Goal: Task Accomplishment & Management: Use online tool/utility

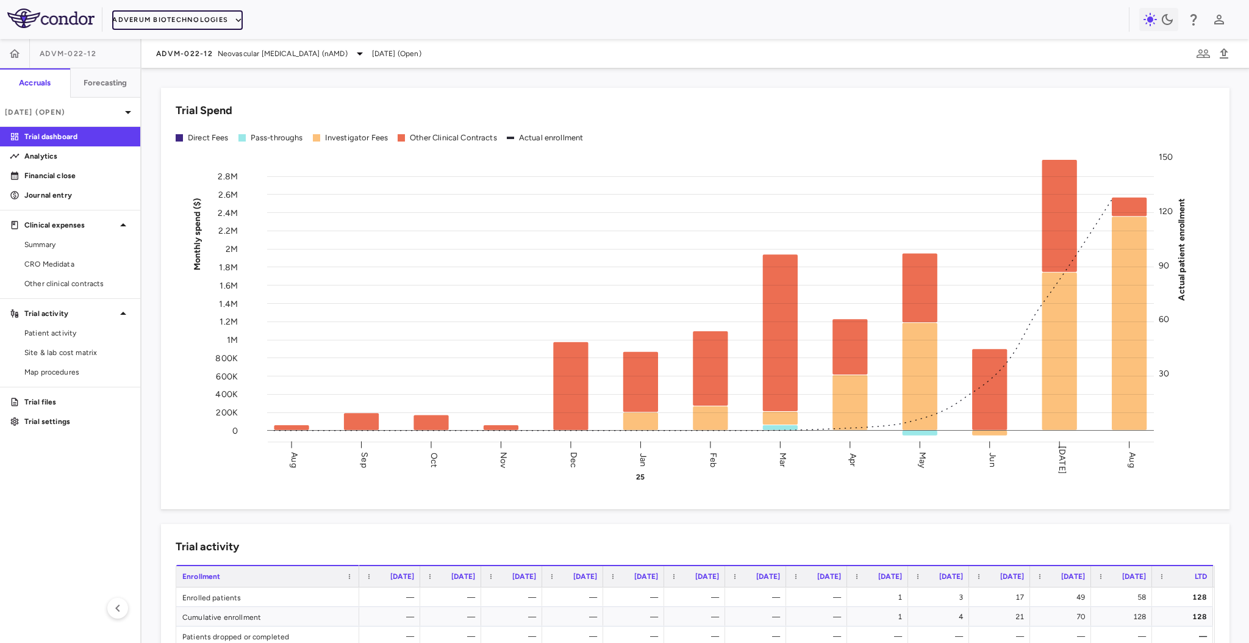
click at [182, 22] on button "Adverum Biotechnologies" at bounding box center [177, 20] width 131 height 20
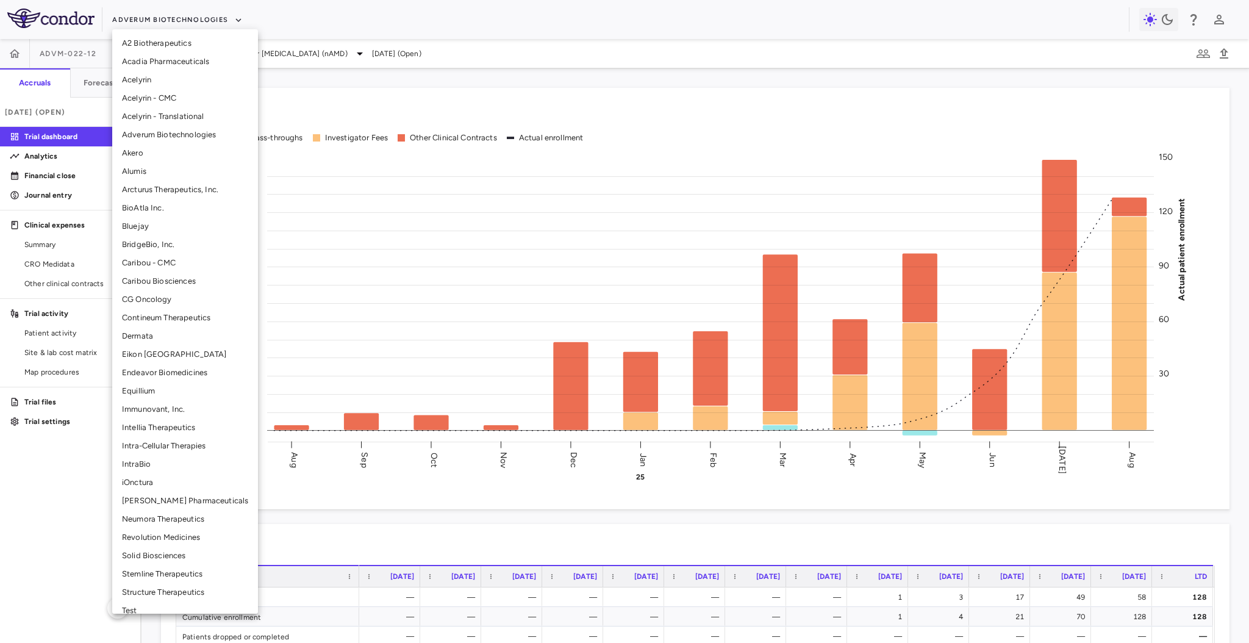
click at [168, 223] on li "Bluejay" at bounding box center [185, 226] width 146 height 18
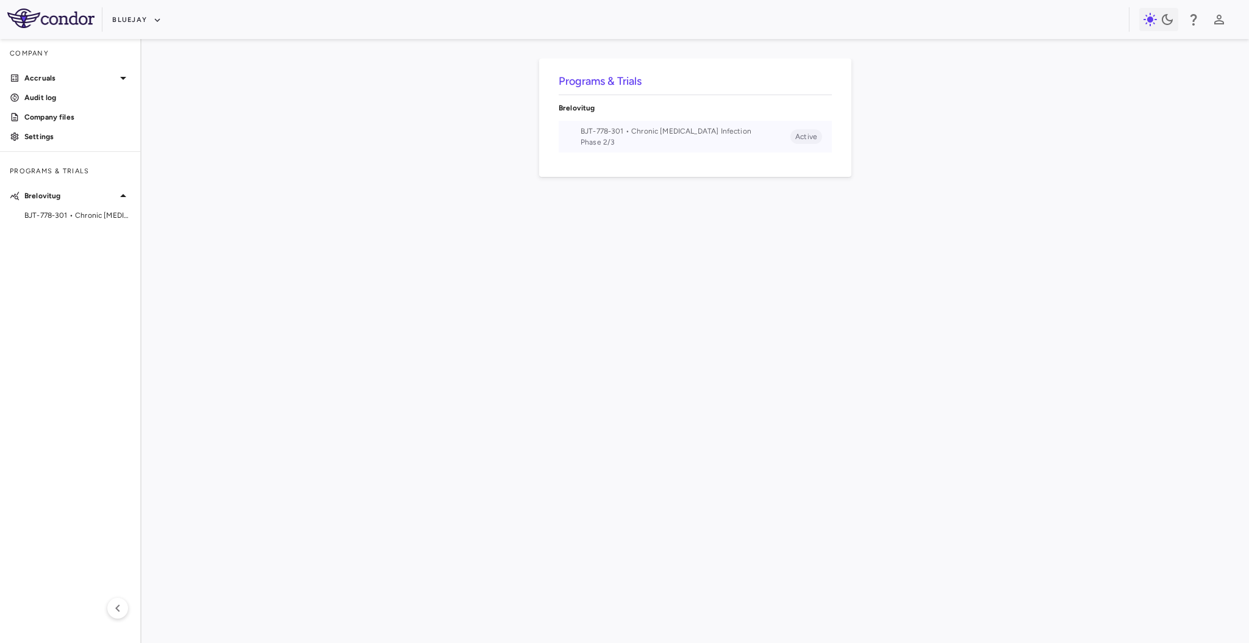
click at [603, 143] on span "Phase 2/3" at bounding box center [686, 142] width 210 height 11
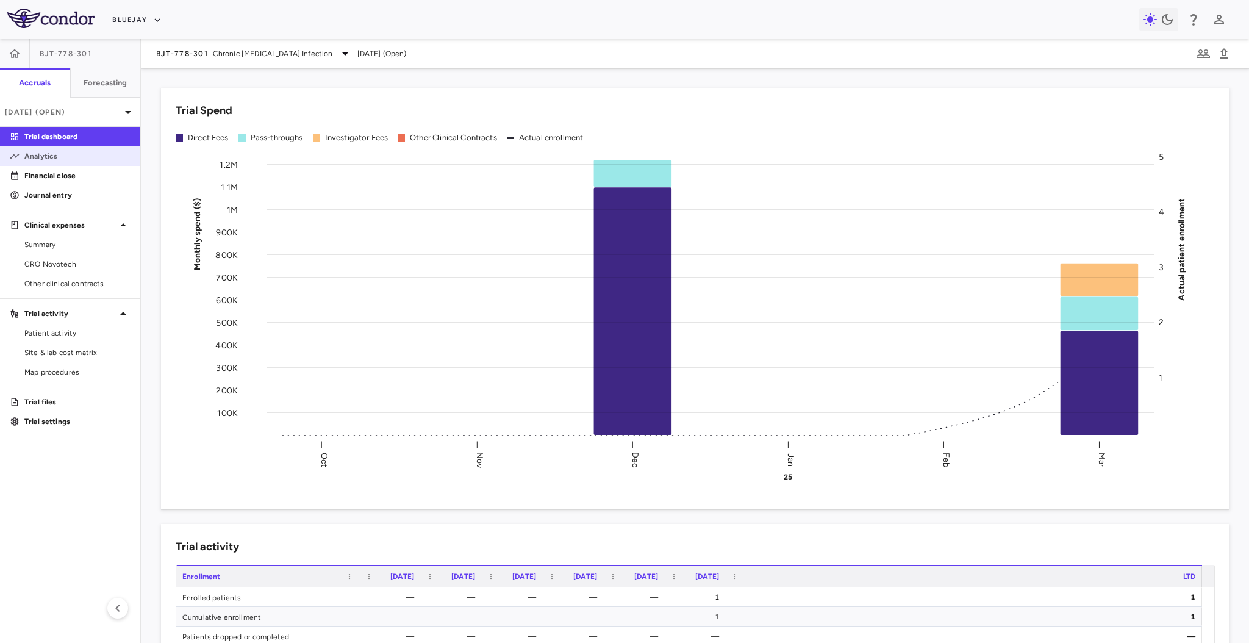
click at [71, 154] on p "Analytics" at bounding box center [77, 156] width 106 height 11
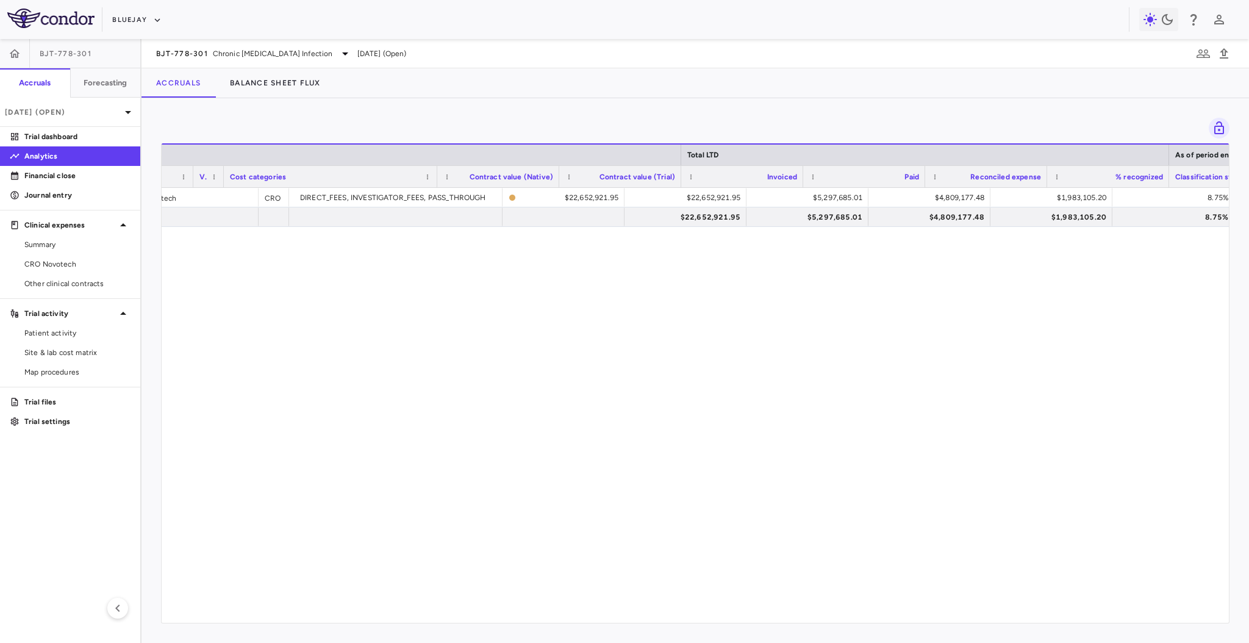
scroll to position [0, 267]
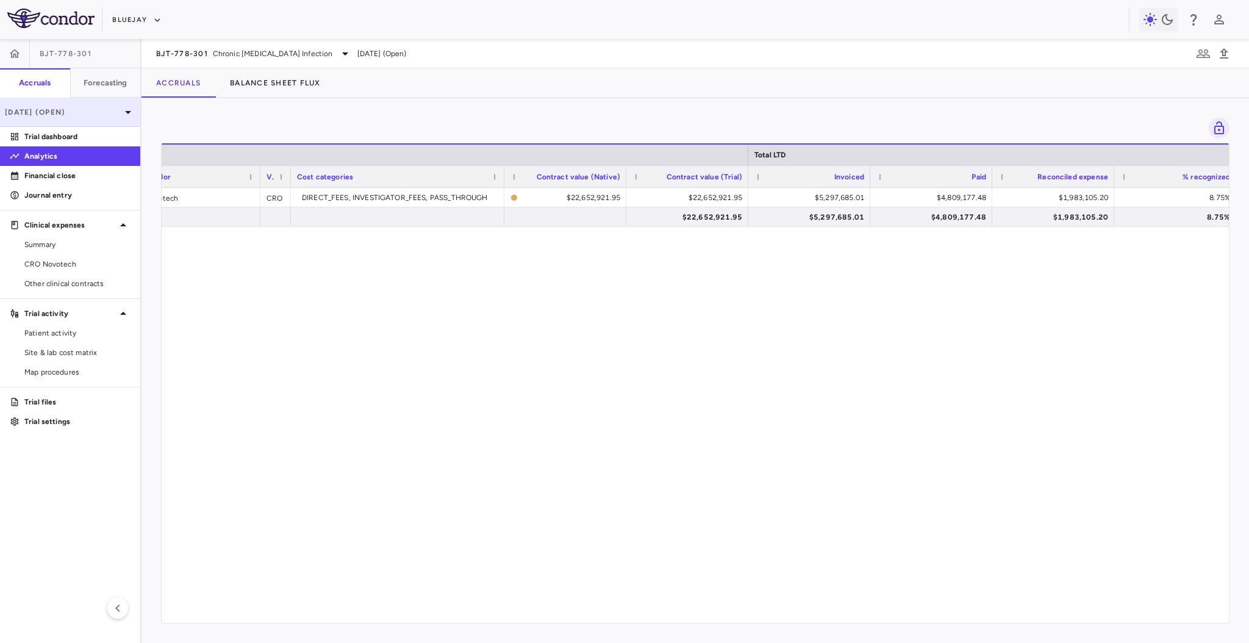
click at [126, 116] on icon at bounding box center [128, 112] width 15 height 15
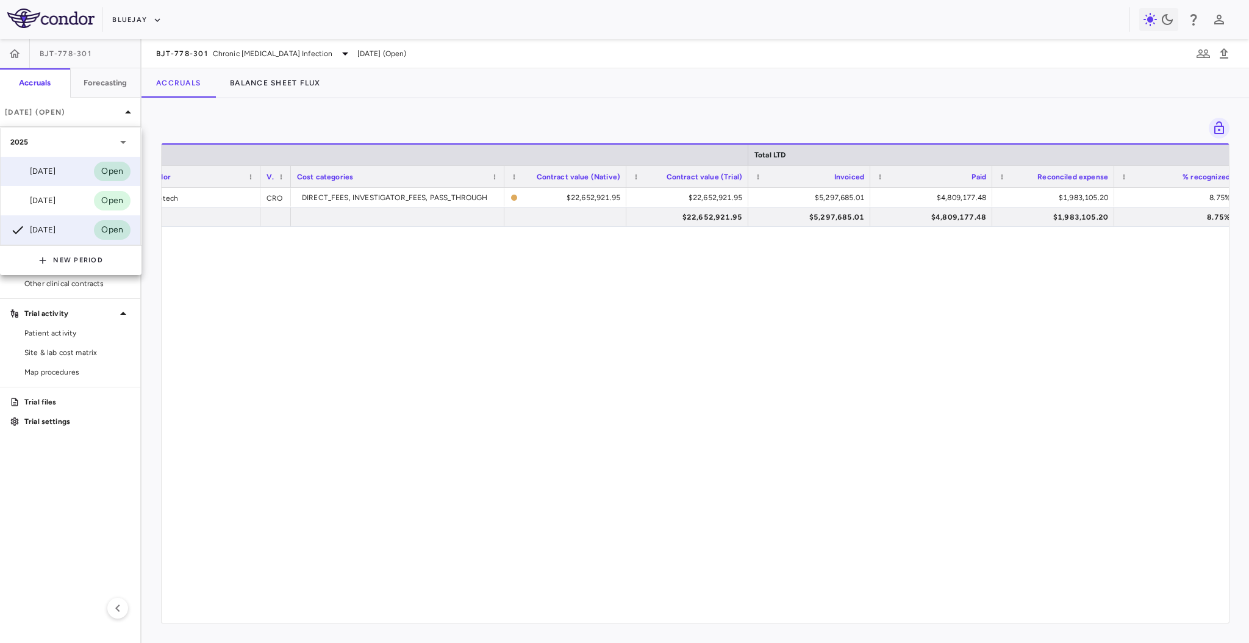
click at [83, 171] on div "[DATE] Open" at bounding box center [71, 171] width 140 height 29
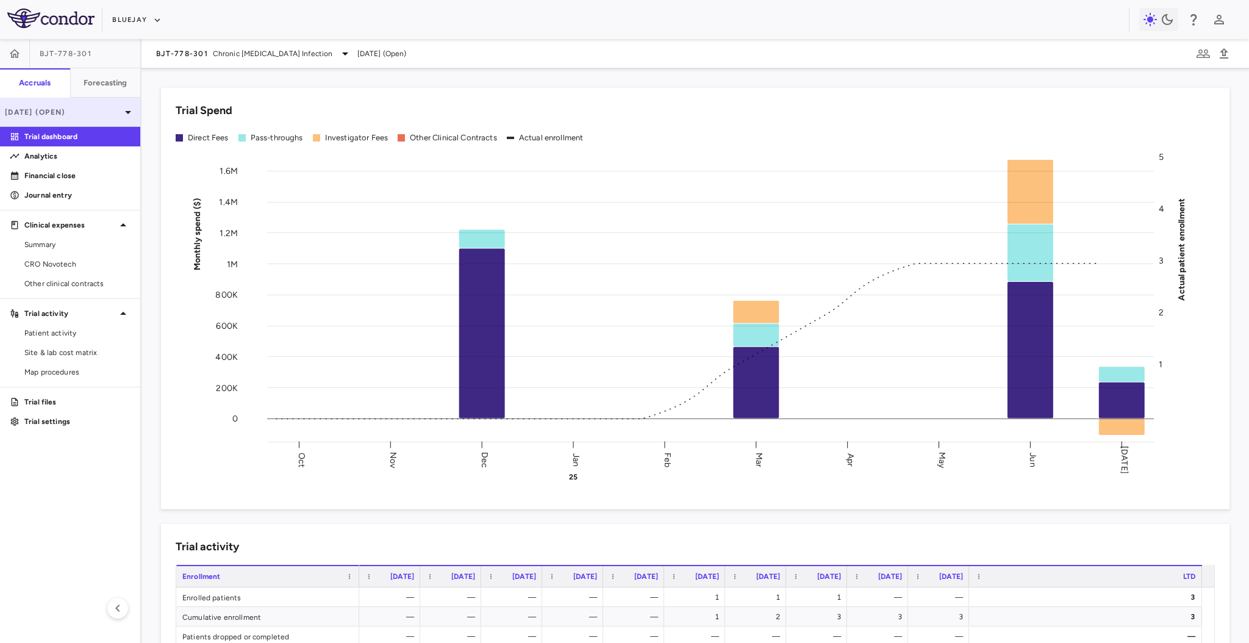
click at [78, 117] on div "[DATE] (Open)" at bounding box center [70, 112] width 140 height 29
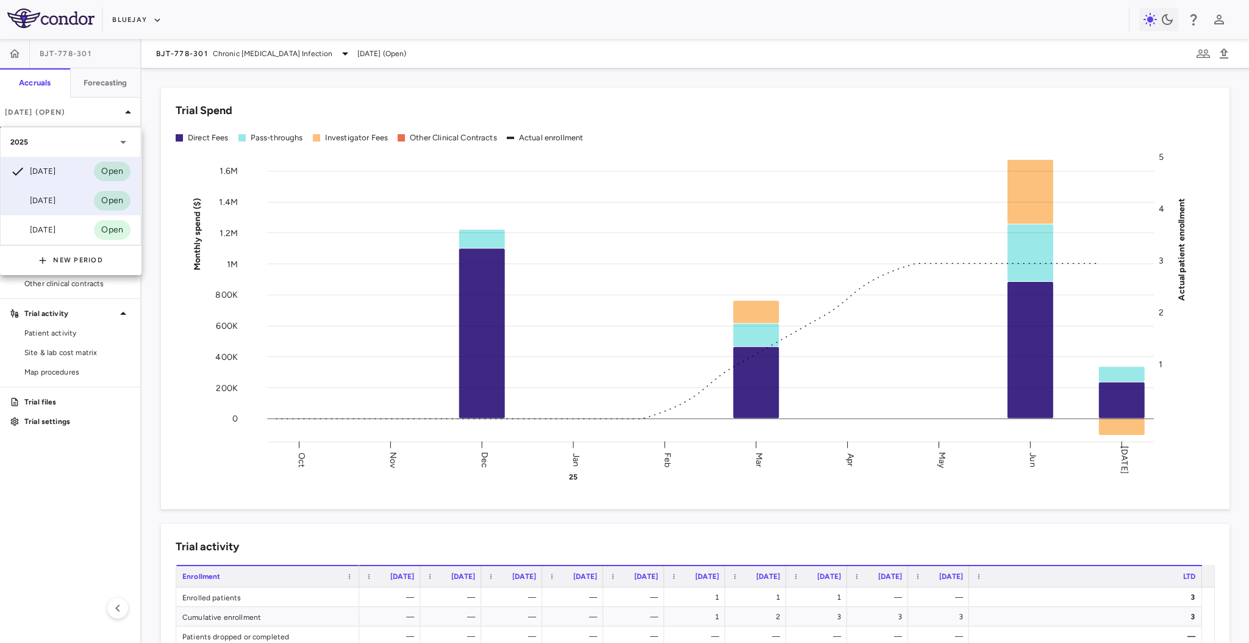
click at [71, 192] on div "[DATE] Open" at bounding box center [71, 200] width 140 height 29
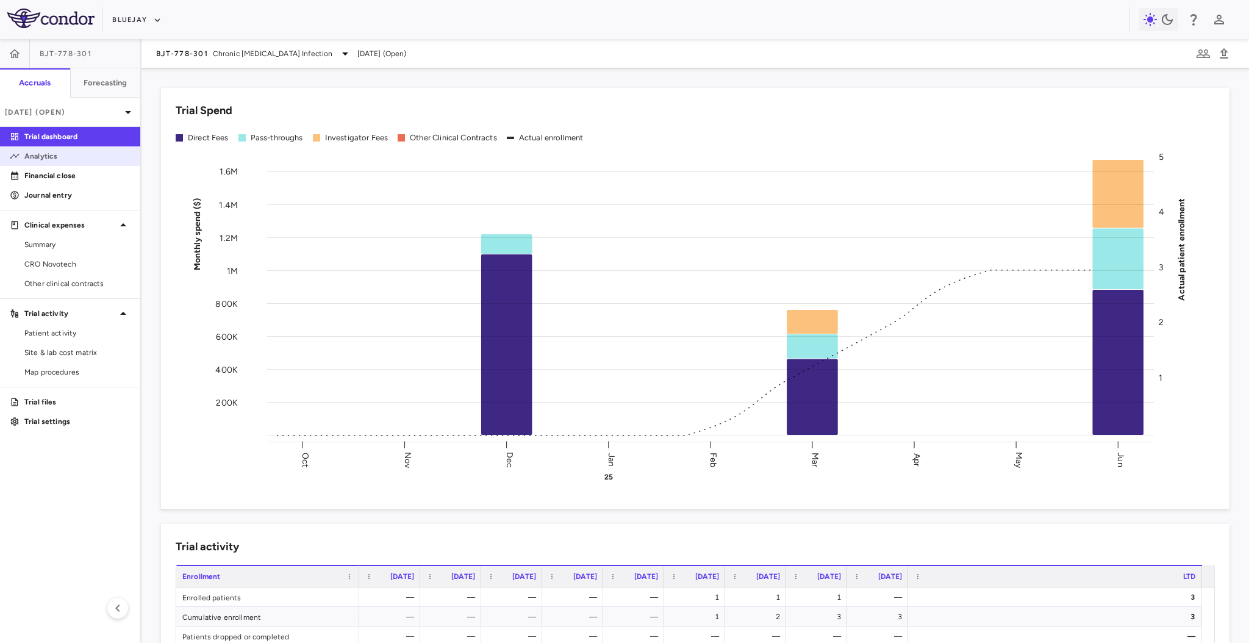
click at [64, 160] on p "Analytics" at bounding box center [77, 156] width 106 height 11
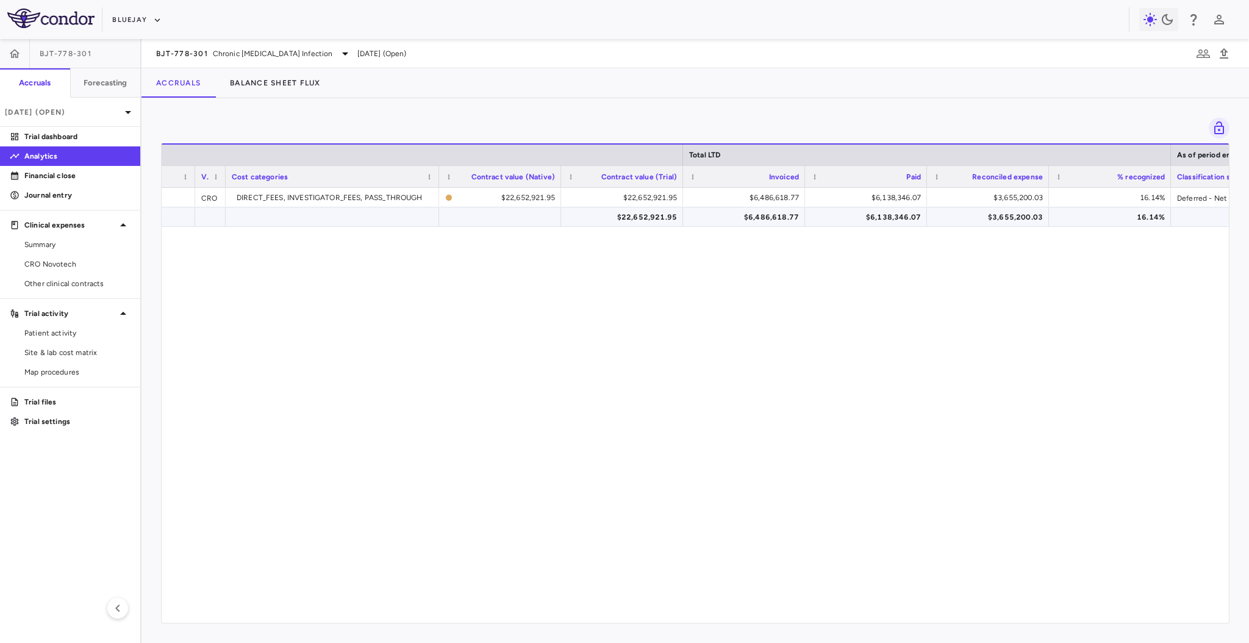
scroll to position [0, 130]
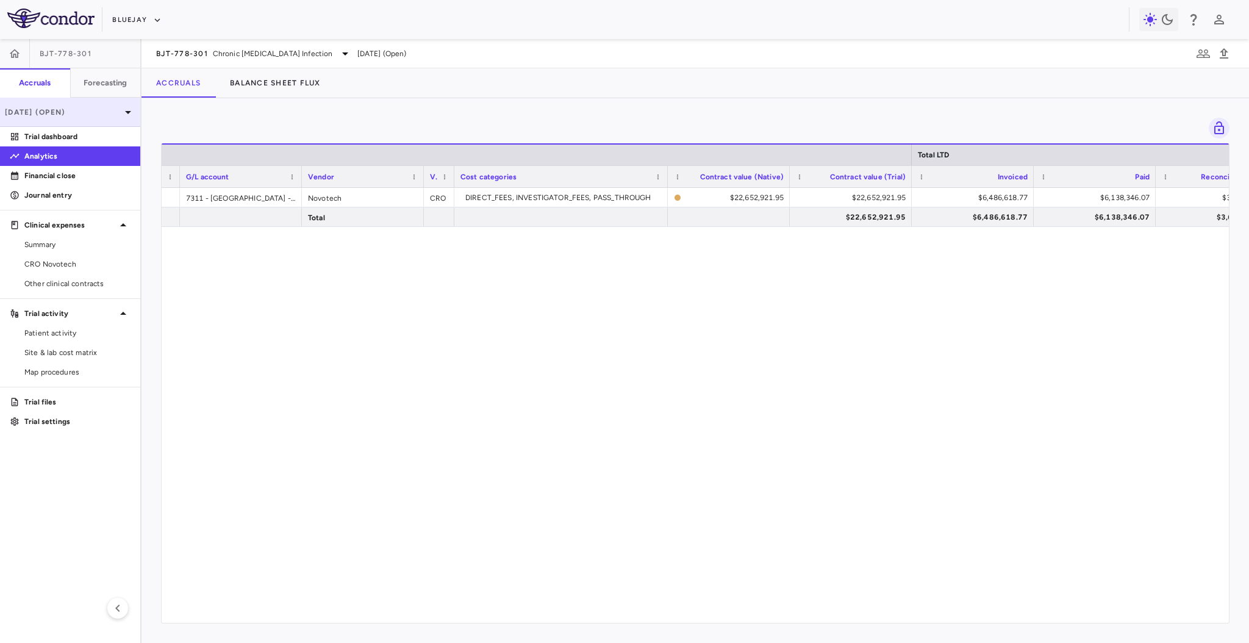
click at [129, 117] on icon at bounding box center [128, 112] width 15 height 15
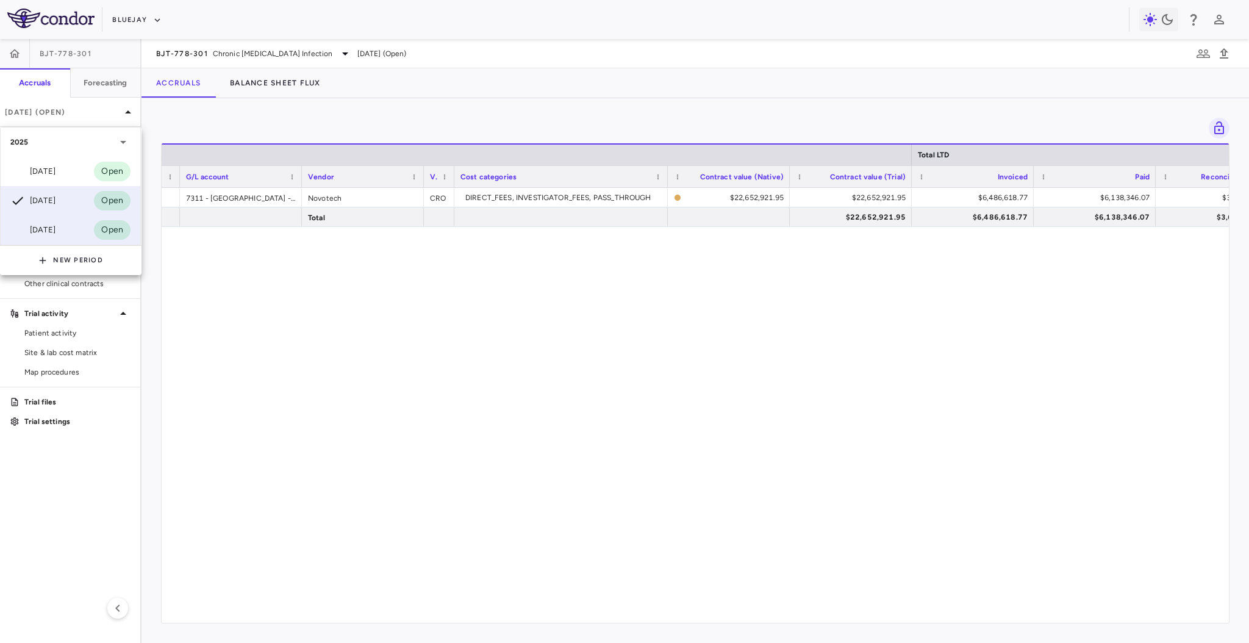
click at [56, 228] on div "[DATE]" at bounding box center [32, 230] width 45 height 15
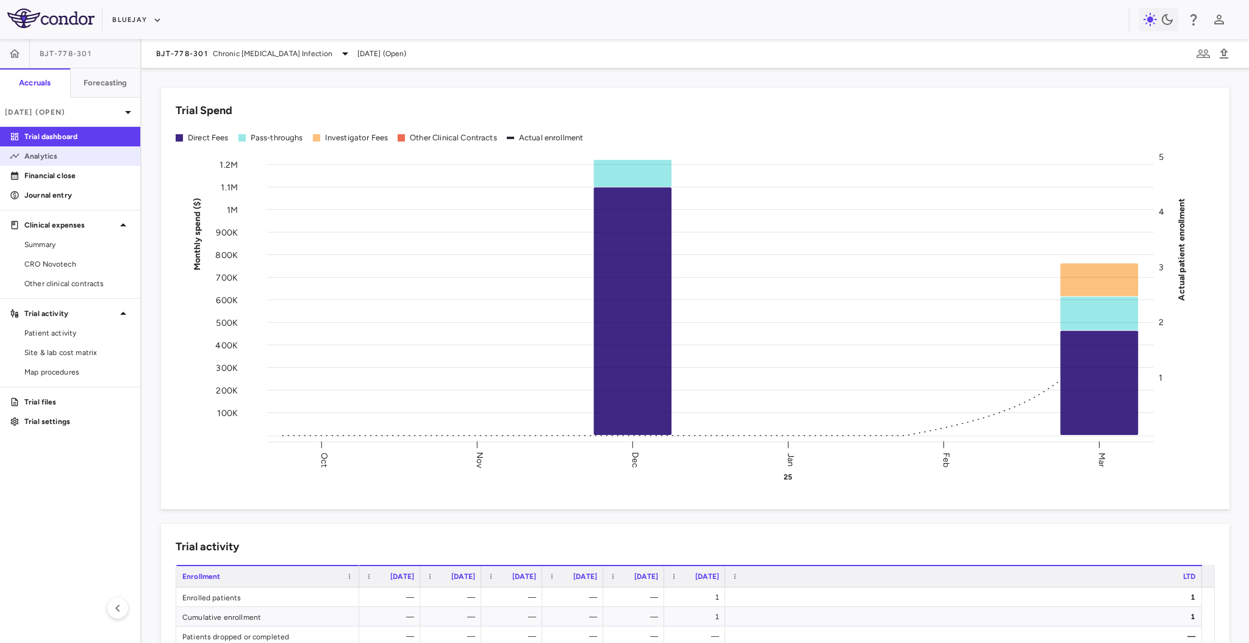
click at [59, 147] on link "Analytics" at bounding box center [70, 156] width 140 height 18
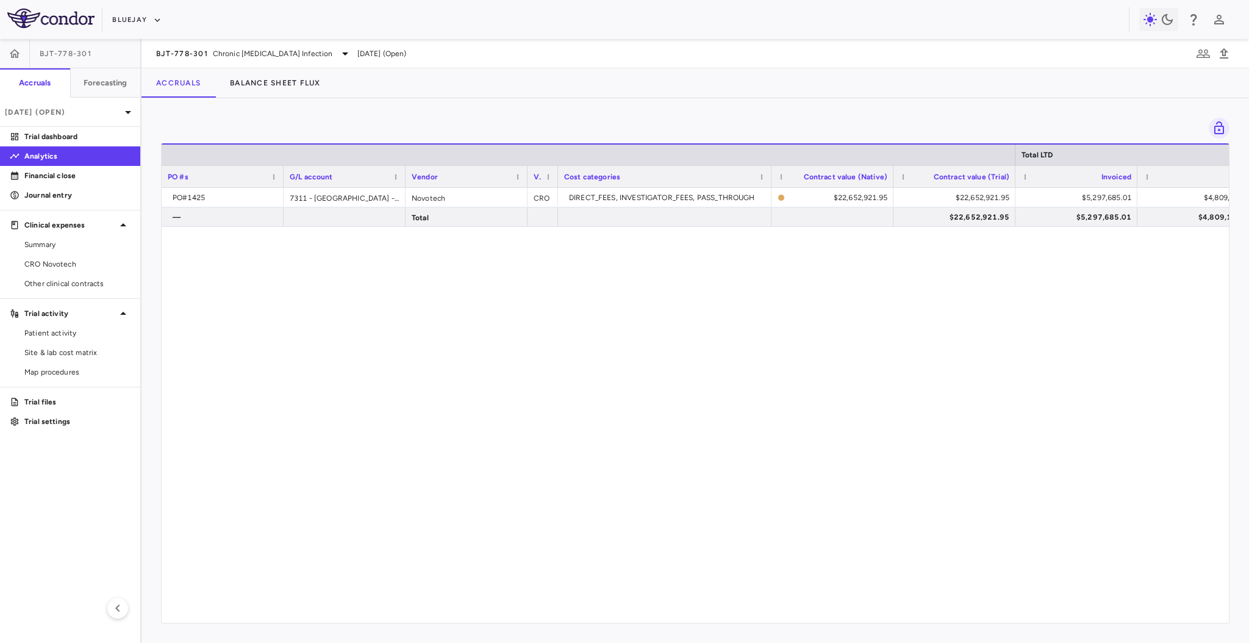
click at [338, 401] on div "PO#1425 7311 - [GEOGRAPHIC_DATA] - Clinical Research Org: Novotech Novotech CRO…" at bounding box center [696, 399] width 1068 height 423
click at [16, 50] on icon "button" at bounding box center [15, 54] width 12 height 12
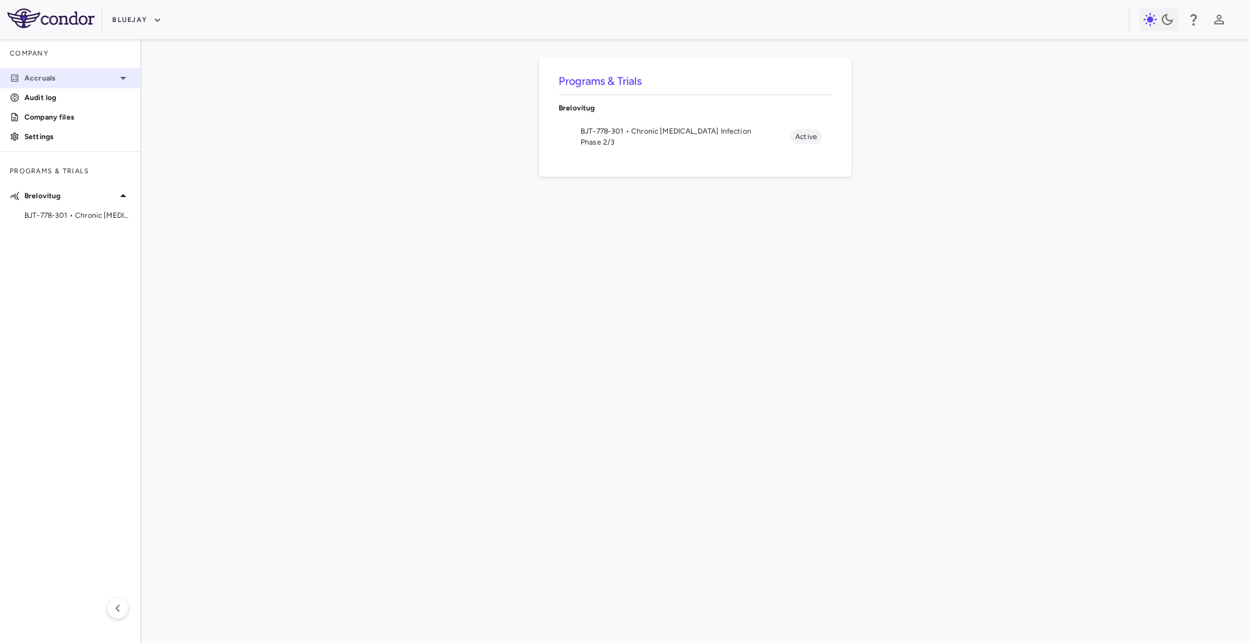
click at [54, 74] on p "Accruals" at bounding box center [70, 78] width 92 height 11
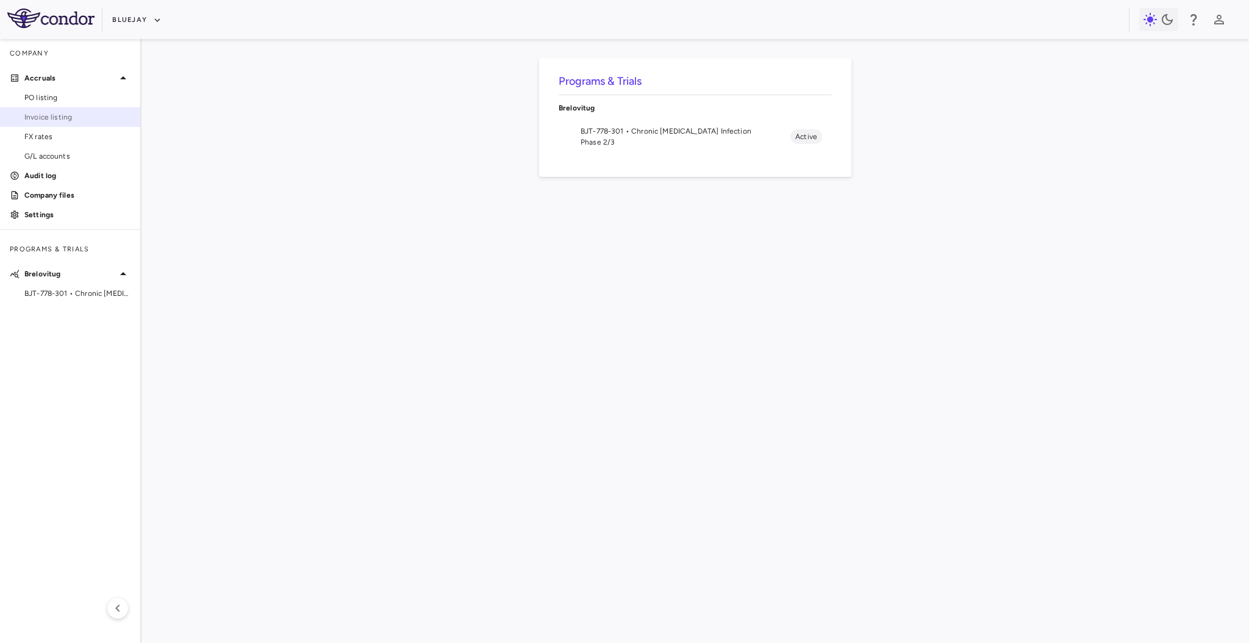
click at [65, 114] on span "Invoice listing" at bounding box center [77, 117] width 106 height 11
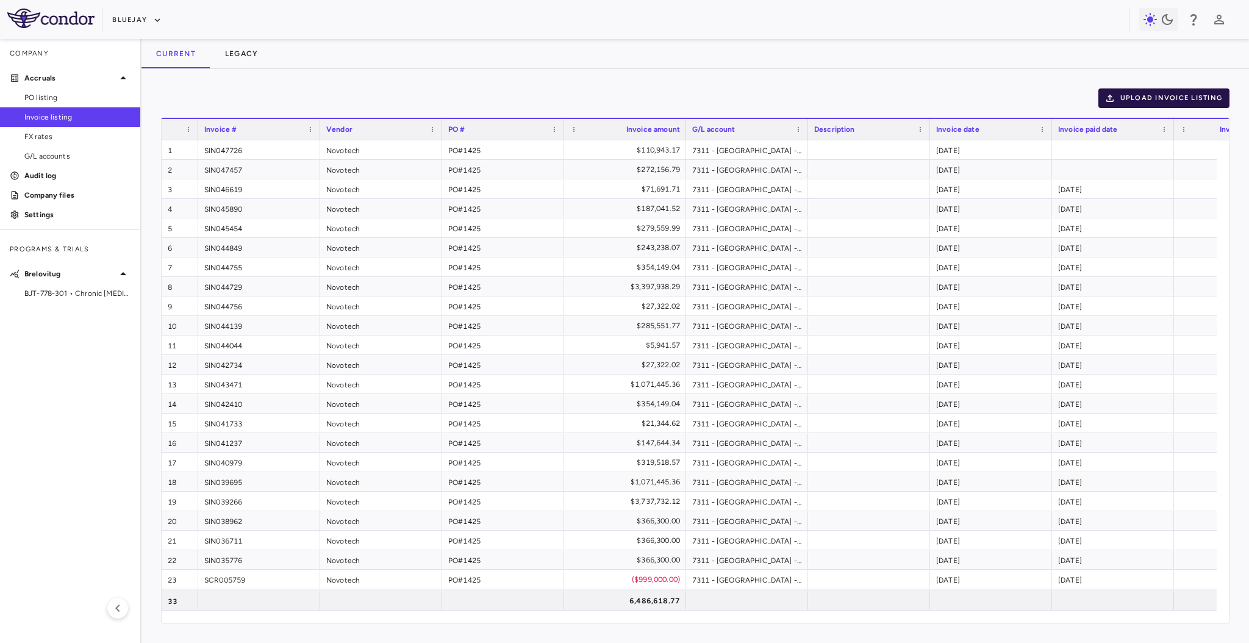
click at [1186, 102] on button "Upload invoice listing" at bounding box center [1165, 98] width 132 height 20
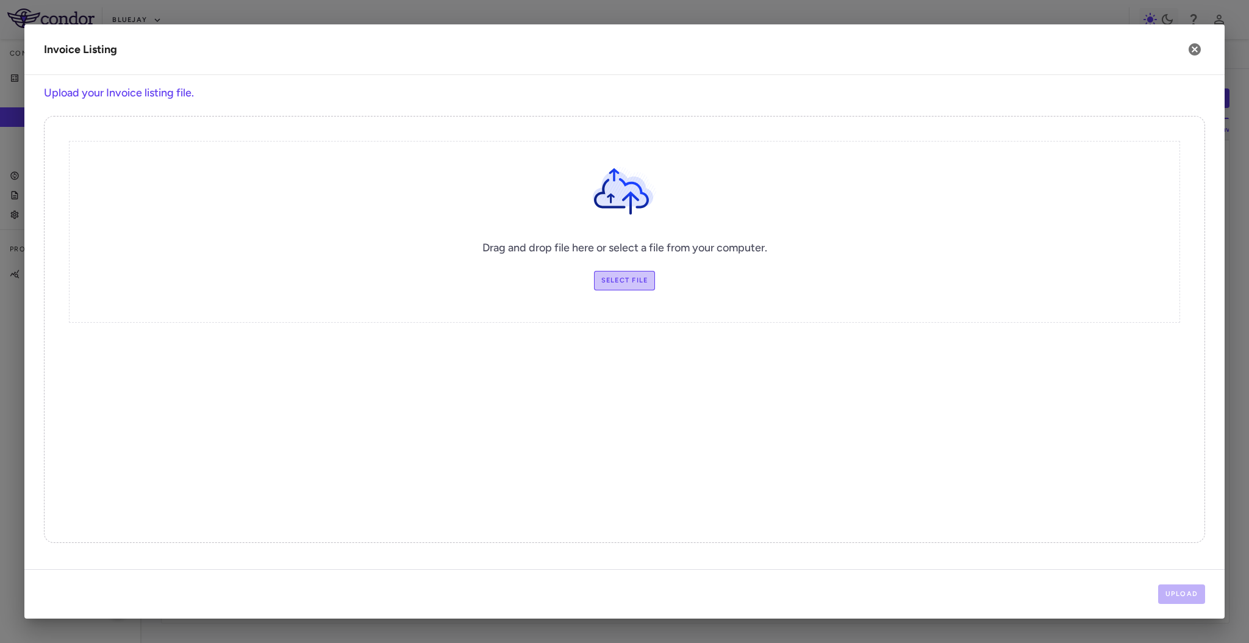
click at [630, 284] on label "Select file" at bounding box center [625, 281] width 62 height 20
click at [0, 0] on input "Select file" at bounding box center [0, 0] width 0 height 0
click at [1192, 596] on button "Upload" at bounding box center [1182, 594] width 48 height 20
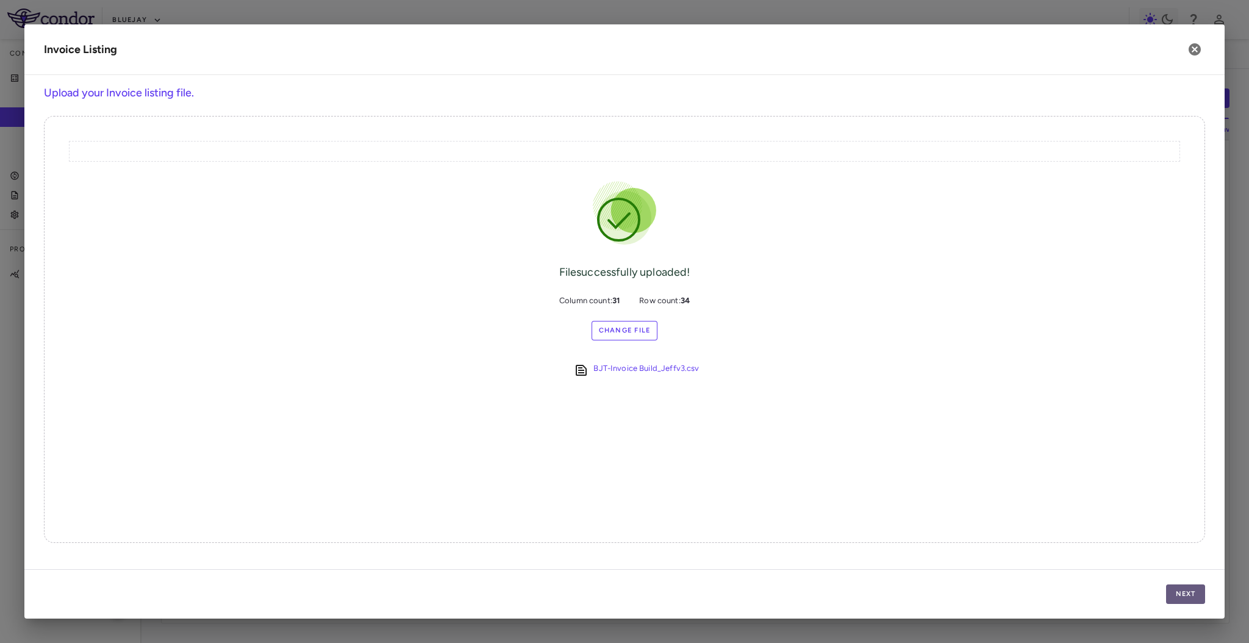
click at [1192, 596] on button "Next" at bounding box center [1185, 594] width 39 height 20
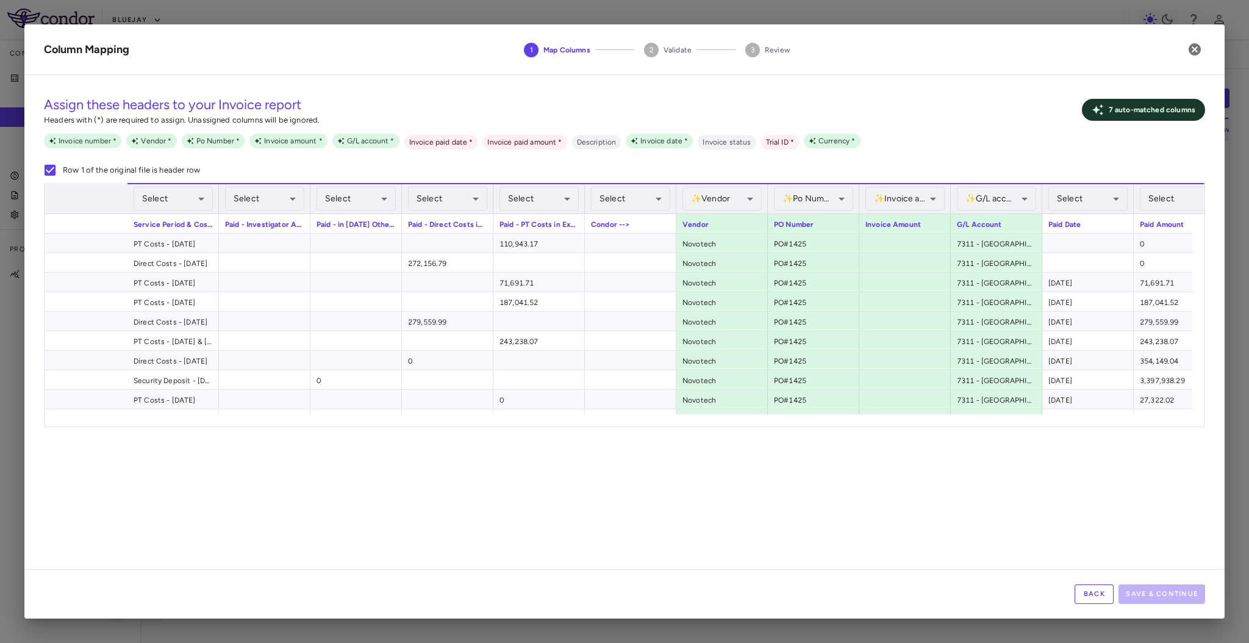
scroll to position [0, 1725]
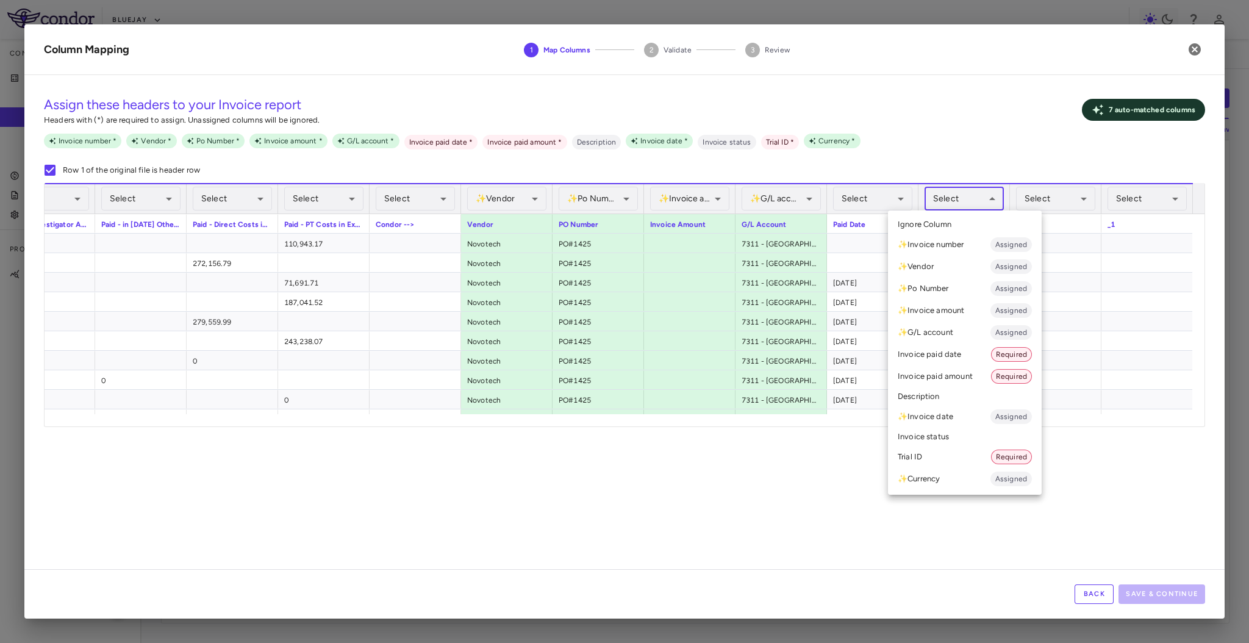
click at [948, 203] on body "Skip to sidebar Skip to main content Bluejay Company Accruals PO listing Invoic…" at bounding box center [624, 321] width 1249 height 643
click at [974, 374] on li "Invoice paid amount Required" at bounding box center [965, 376] width 154 height 22
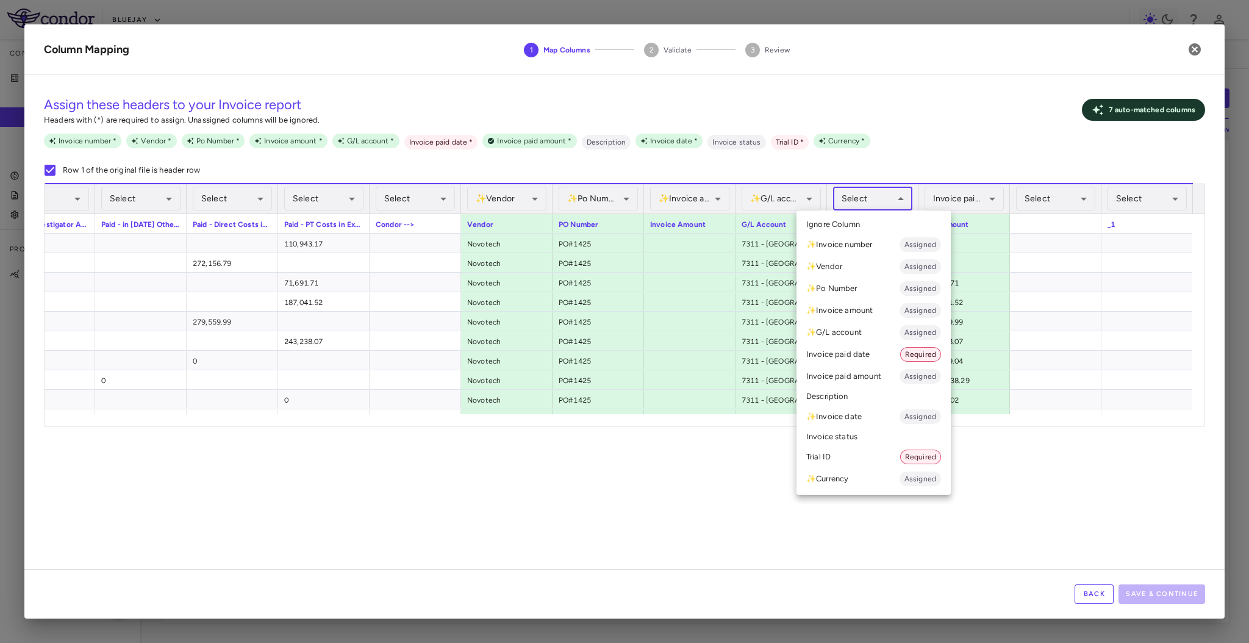
click at [892, 208] on body "Skip to sidebar Skip to main content Bluejay Company Accruals PO listing Invoic…" at bounding box center [624, 321] width 1249 height 643
click at [882, 347] on li "Invoice paid date Required" at bounding box center [874, 354] width 154 height 22
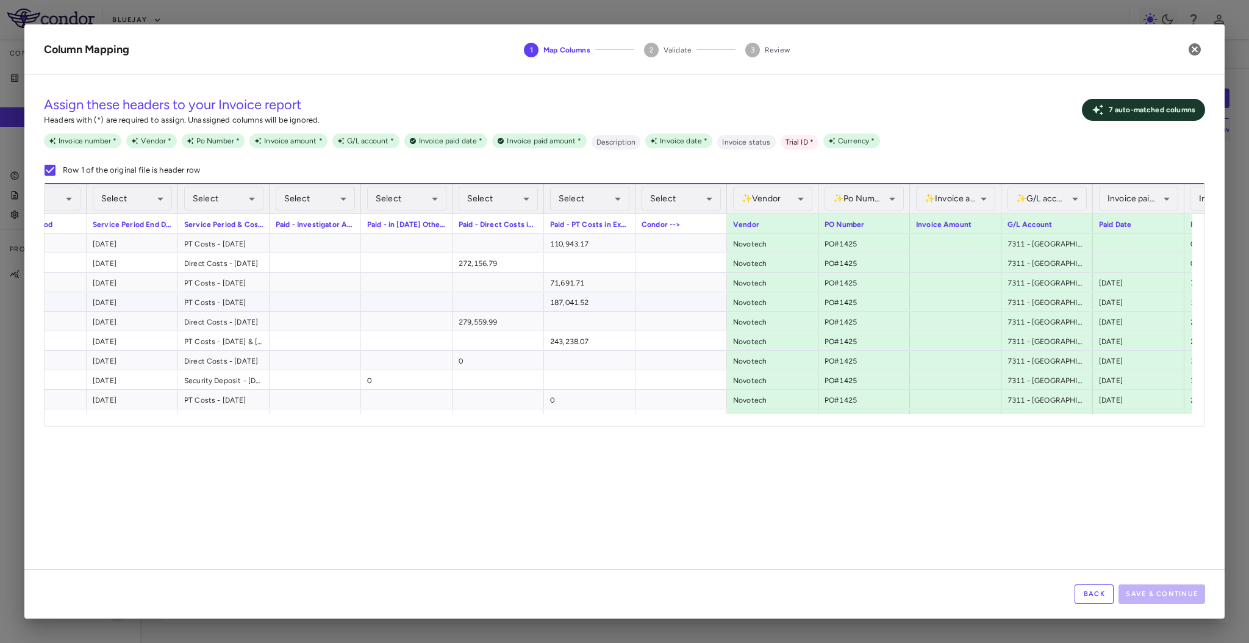
scroll to position [0, 1457]
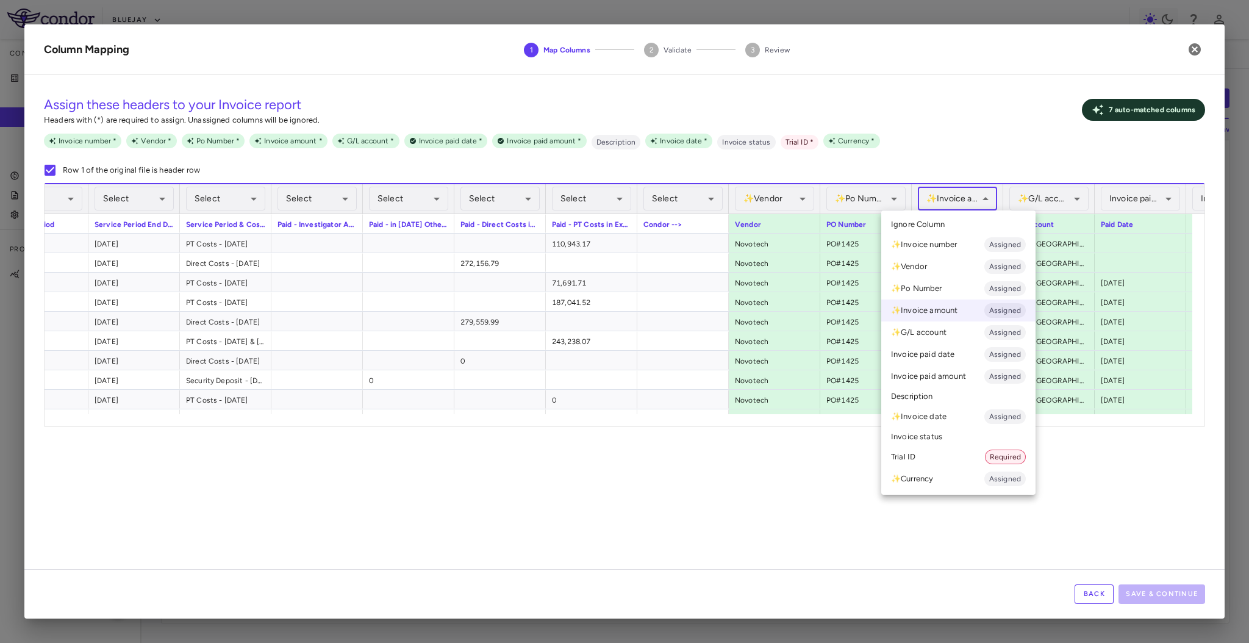
click at [955, 193] on body "Skip to sidebar Skip to main content Bluejay Company Accruals PO listing Invoic…" at bounding box center [624, 321] width 1249 height 643
click at [952, 224] on li "Ignore Column" at bounding box center [959, 224] width 154 height 18
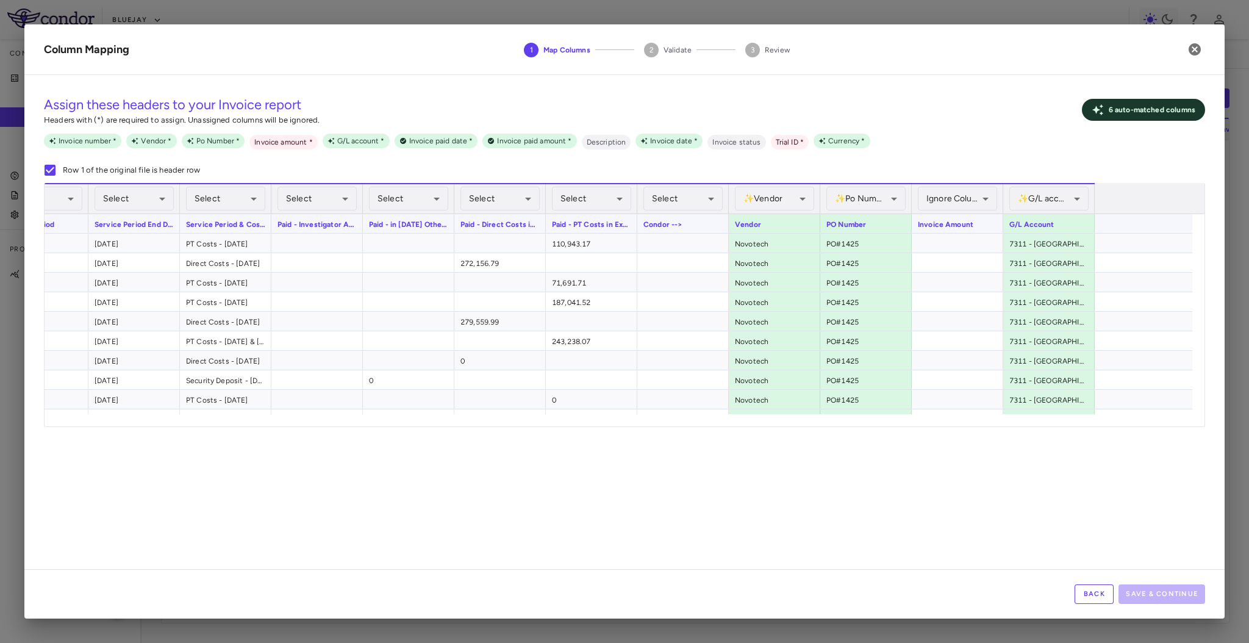
scroll to position [0, 1205]
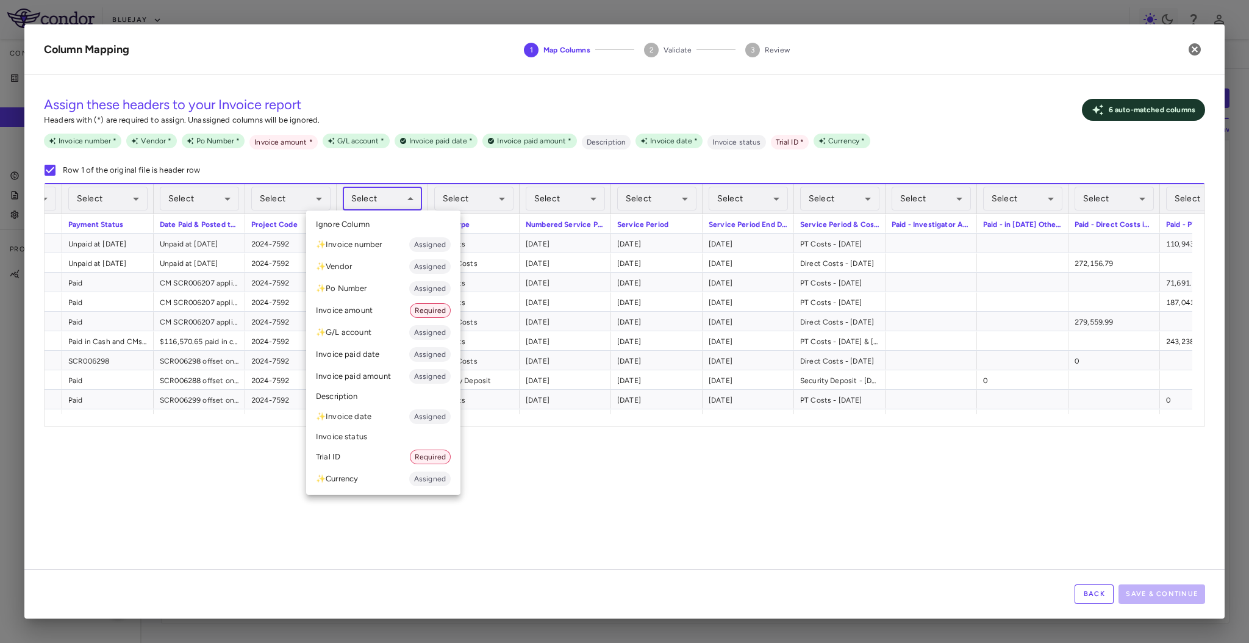
click at [406, 207] on body "Skip to sidebar Skip to main content Bluejay Company Accruals PO listing Invoic…" at bounding box center [624, 321] width 1249 height 643
click at [362, 450] on li "Trial ID Required" at bounding box center [383, 457] width 154 height 22
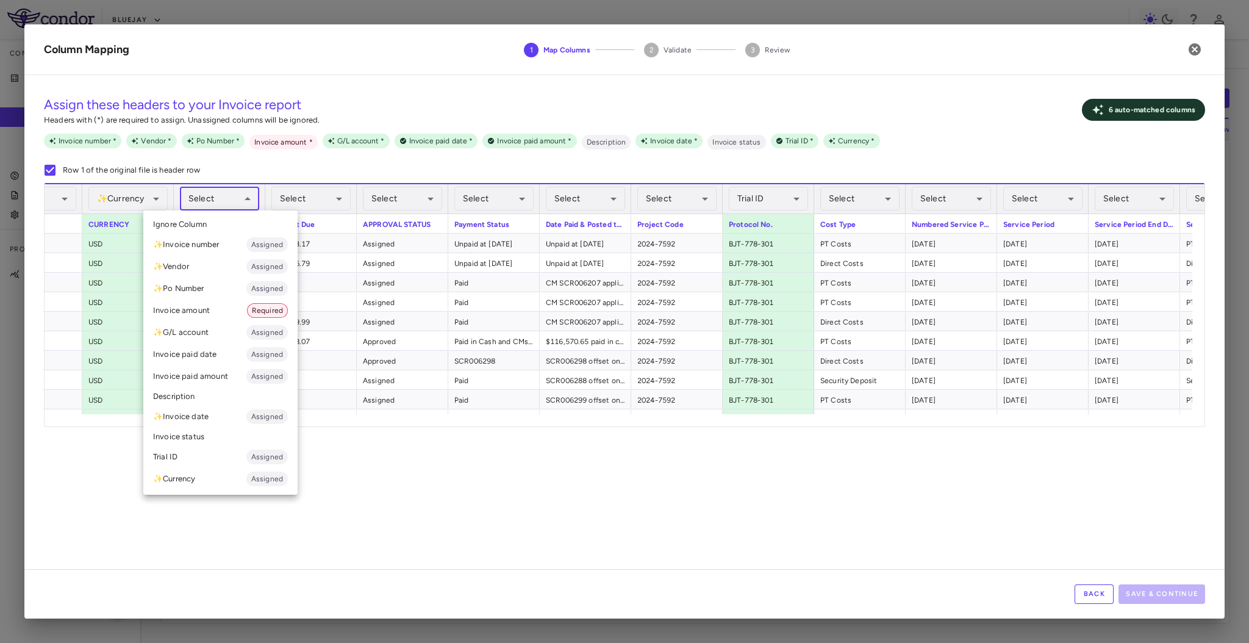
click at [242, 201] on body "Skip to sidebar Skip to main content Bluejay Company Accruals PO listing Invoic…" at bounding box center [624, 321] width 1249 height 643
click at [232, 318] on li "Invoice amount Required" at bounding box center [220, 311] width 154 height 22
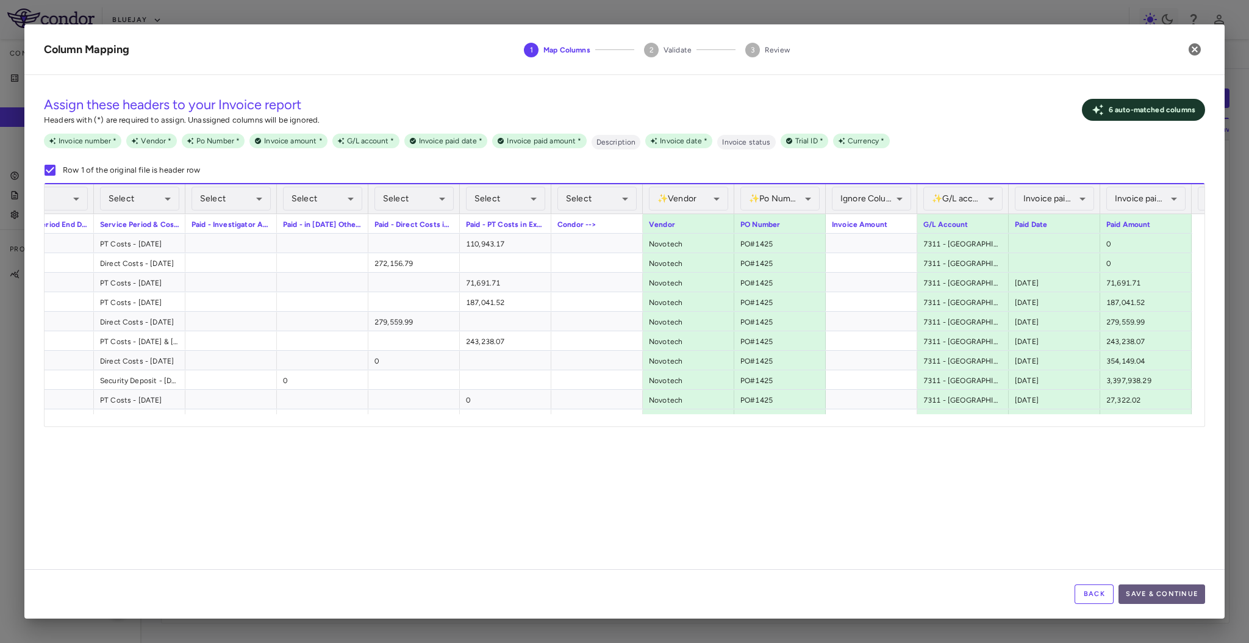
click at [1179, 592] on button "Save & Continue" at bounding box center [1162, 594] width 87 height 20
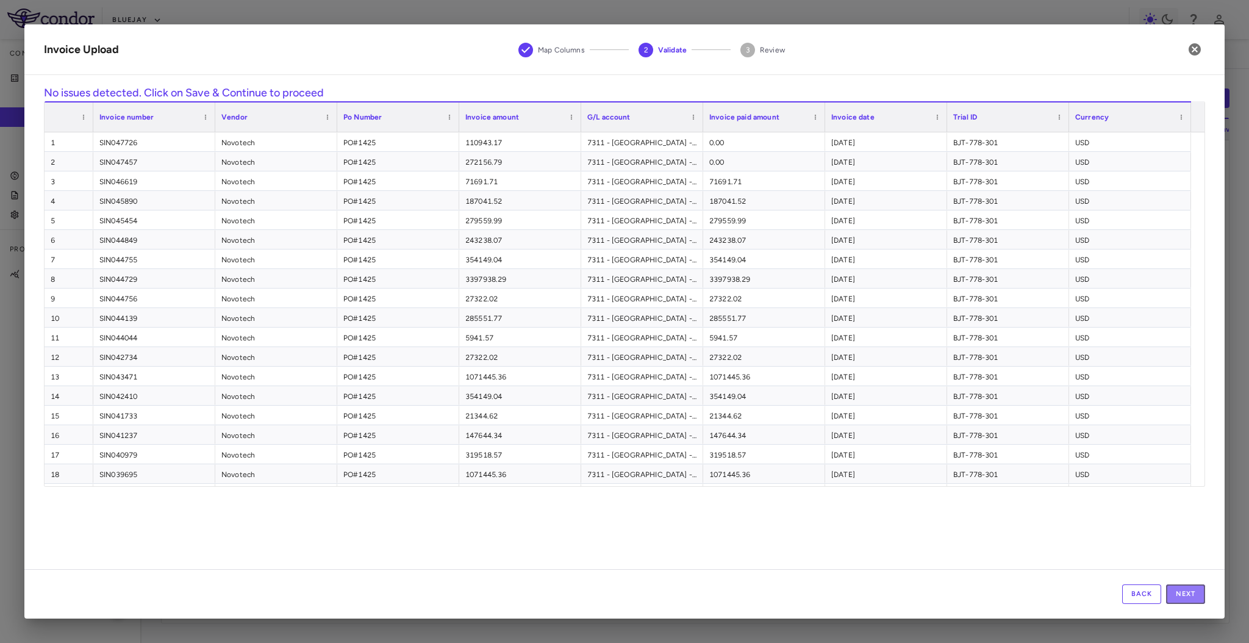
click at [1179, 592] on button "Next" at bounding box center [1185, 594] width 39 height 20
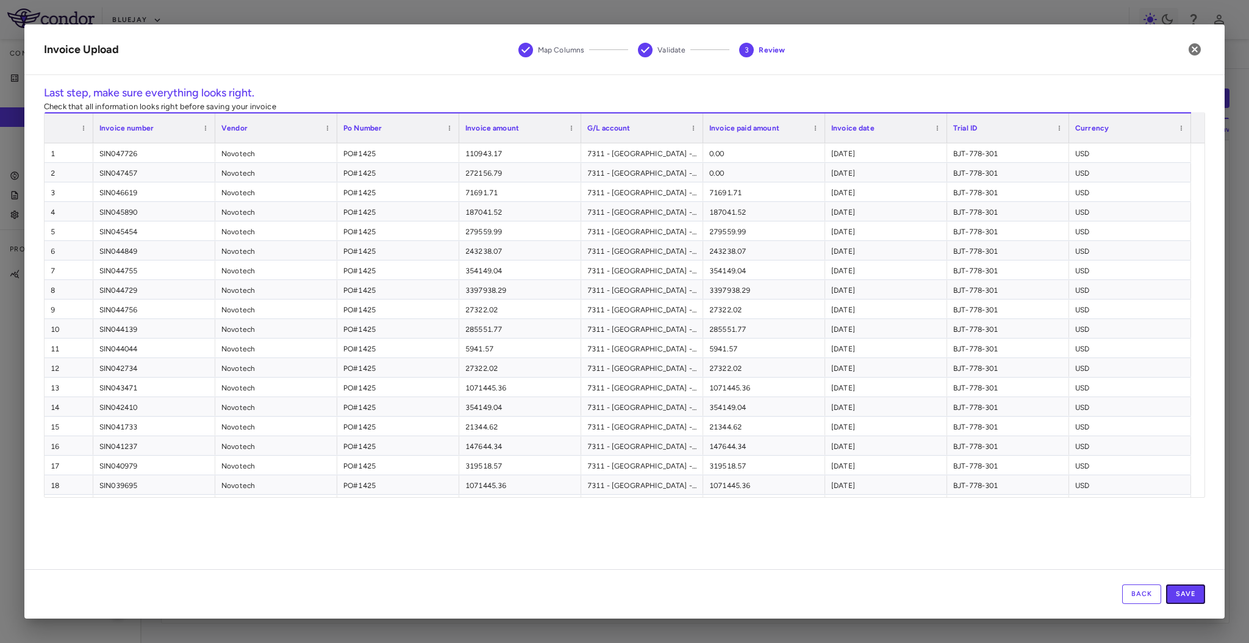
click at [1179, 592] on button "Save" at bounding box center [1185, 594] width 39 height 20
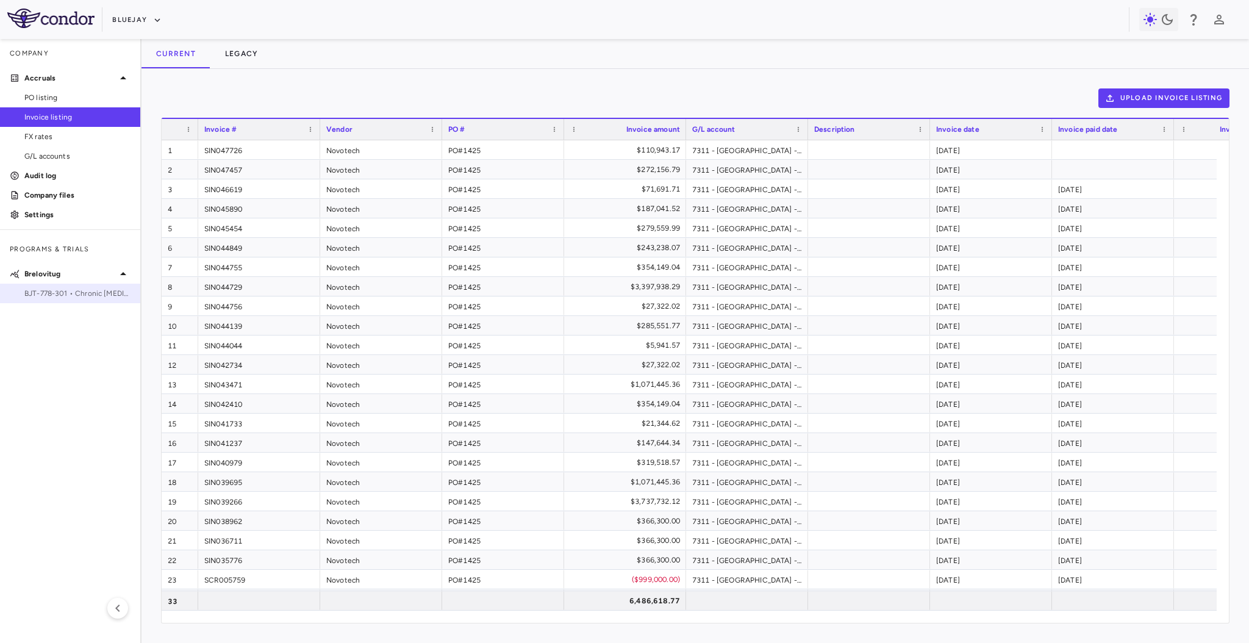
click at [67, 288] on span "BJT-778-301 • Chronic [MEDICAL_DATA] Infection" at bounding box center [77, 293] width 106 height 11
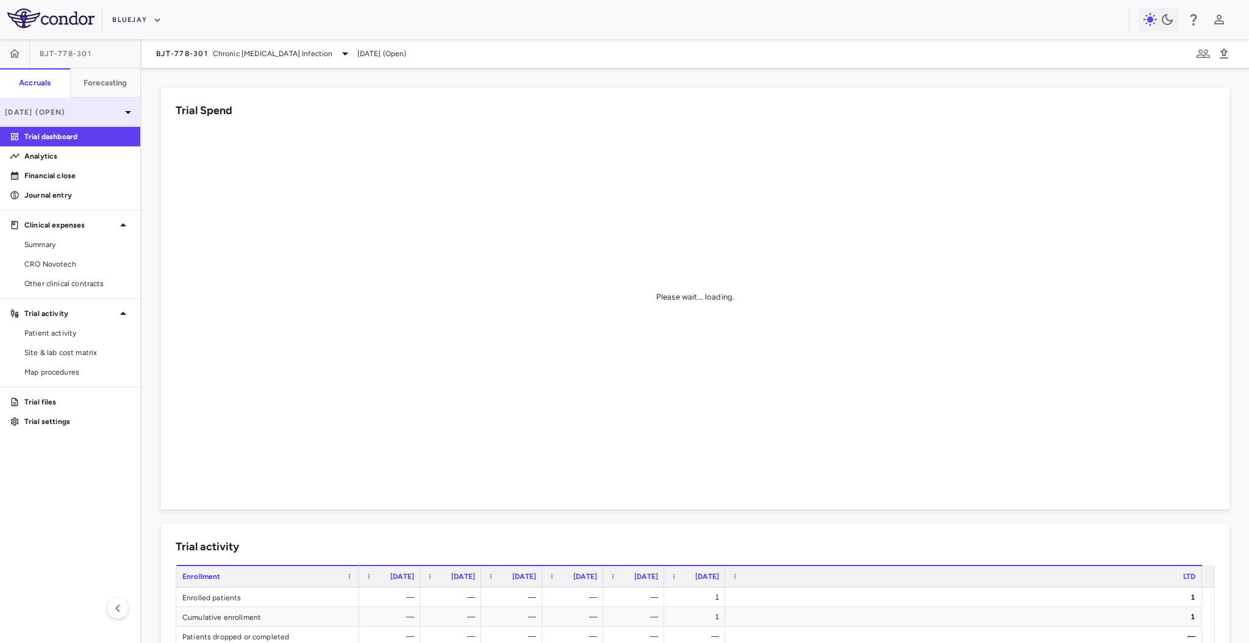
click at [99, 107] on p "[DATE] (Open)" at bounding box center [63, 112] width 116 height 11
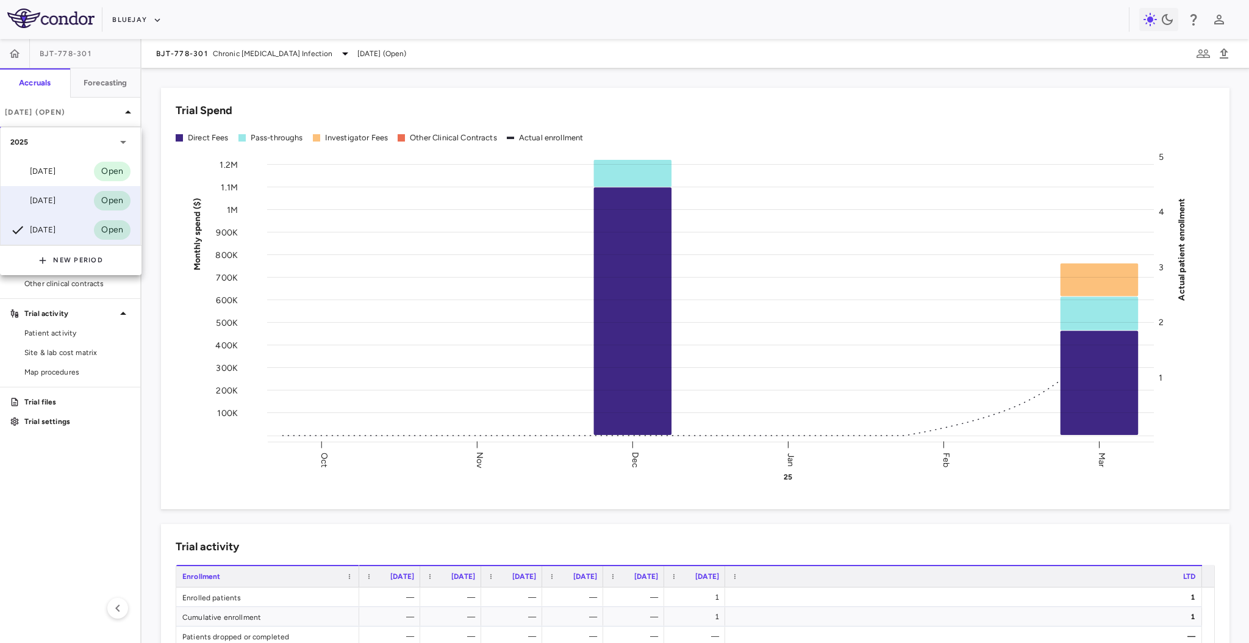
click at [73, 203] on div "[DATE] Open" at bounding box center [71, 200] width 140 height 29
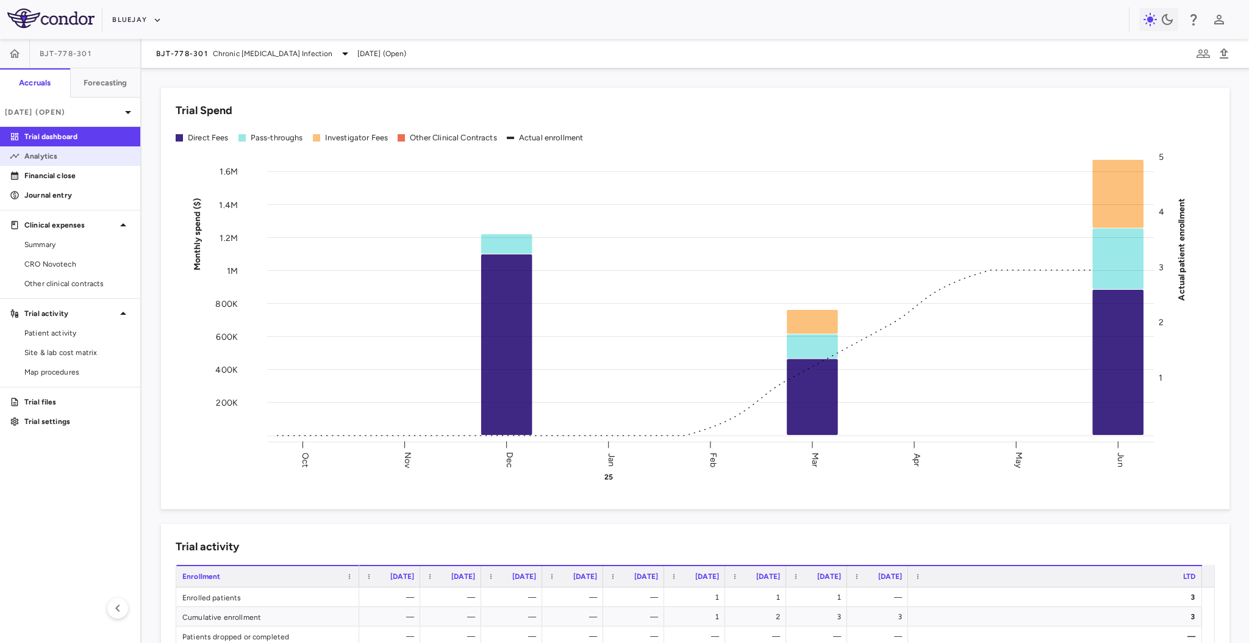
click at [67, 156] on p "Analytics" at bounding box center [77, 156] width 106 height 11
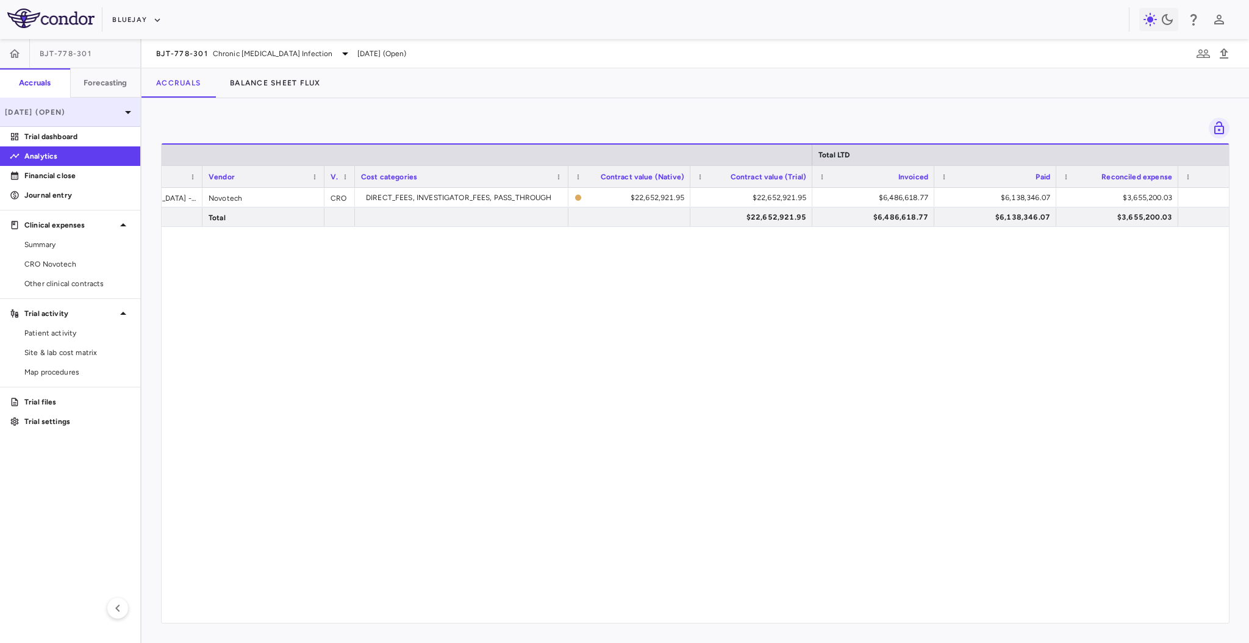
click at [92, 110] on p "[DATE] (Open)" at bounding box center [63, 112] width 116 height 11
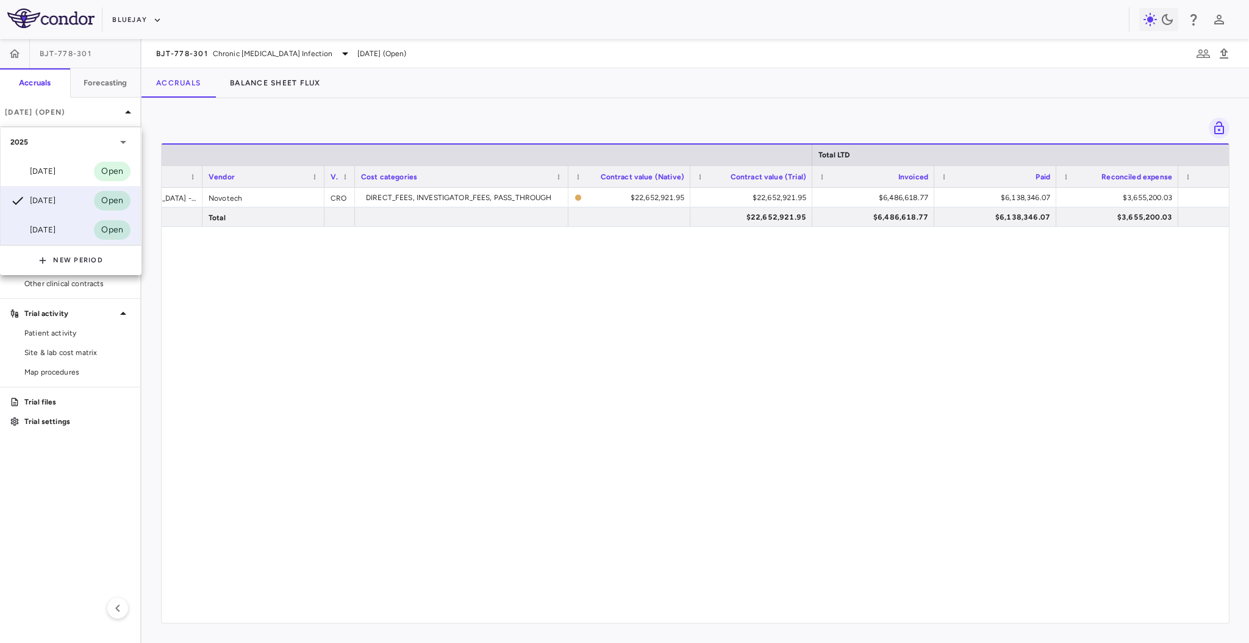
click at [56, 229] on div "[DATE]" at bounding box center [32, 230] width 45 height 15
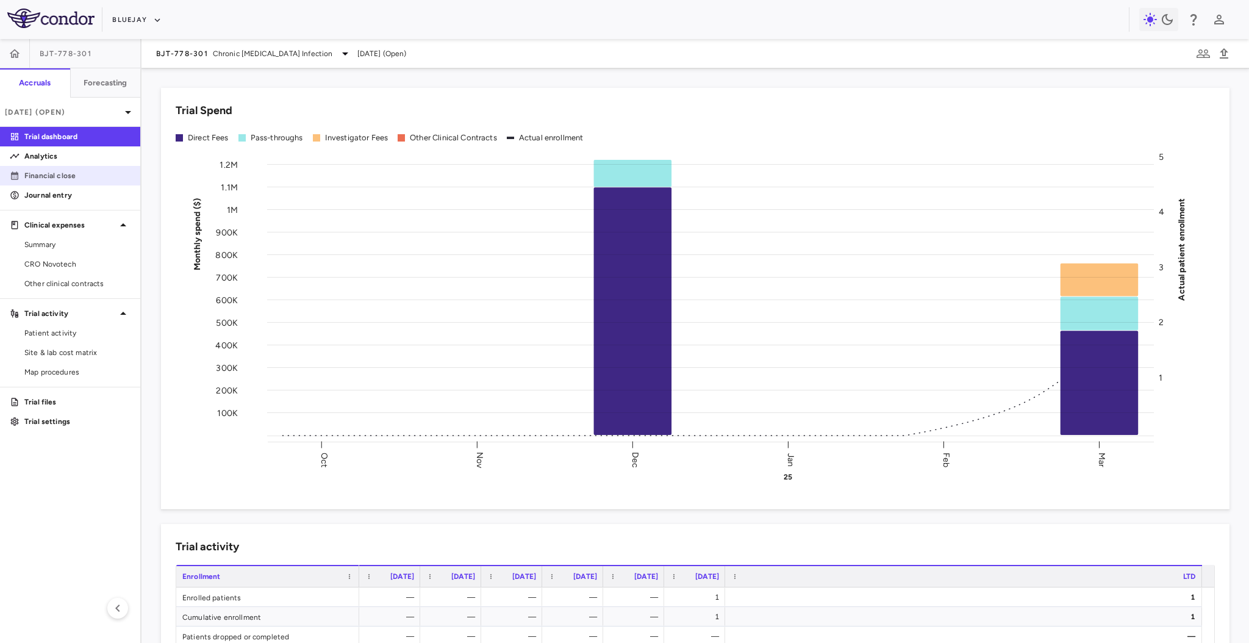
click at [92, 175] on p "Financial close" at bounding box center [77, 175] width 106 height 11
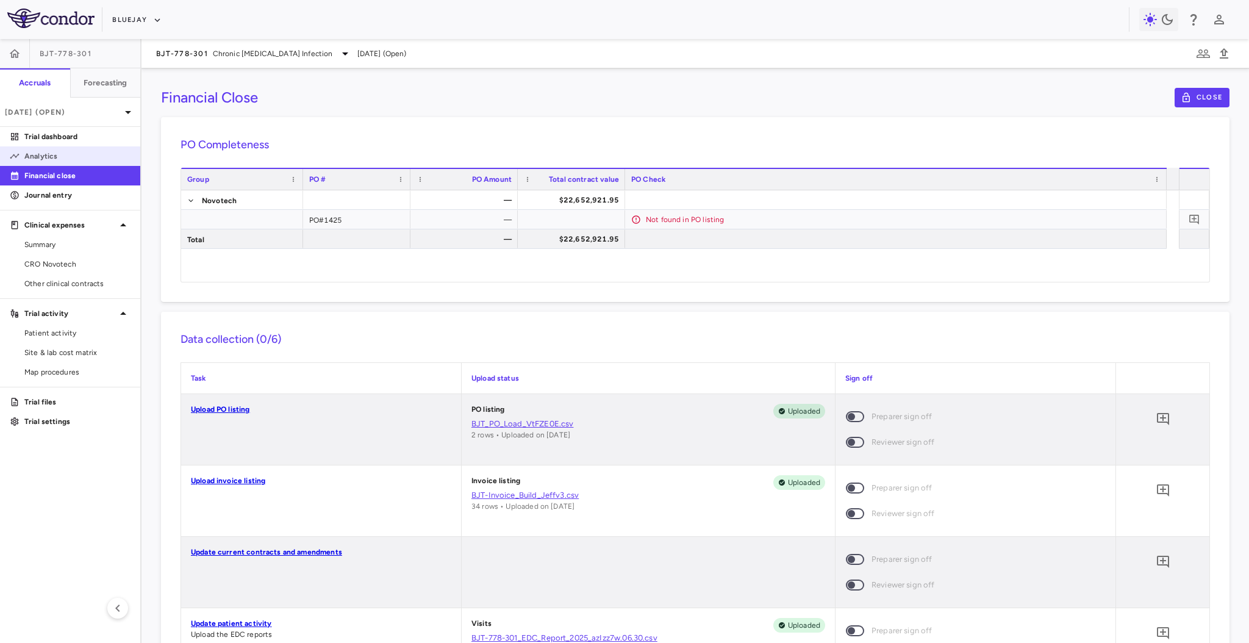
click at [75, 151] on p "Analytics" at bounding box center [77, 156] width 106 height 11
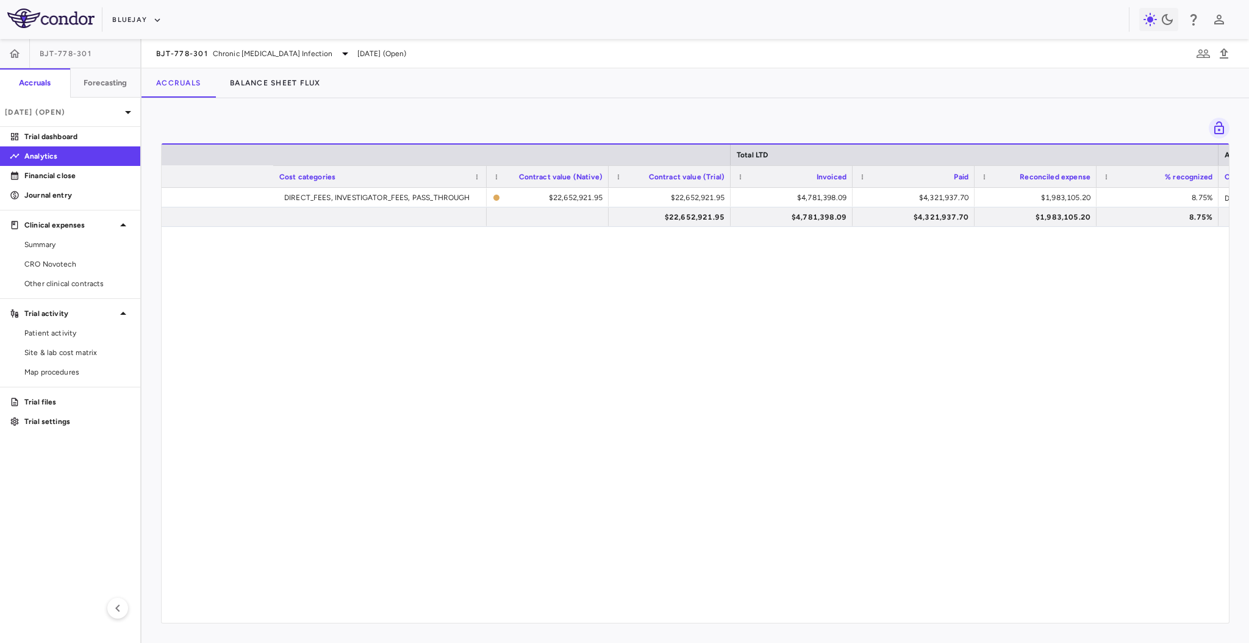
scroll to position [0, 578]
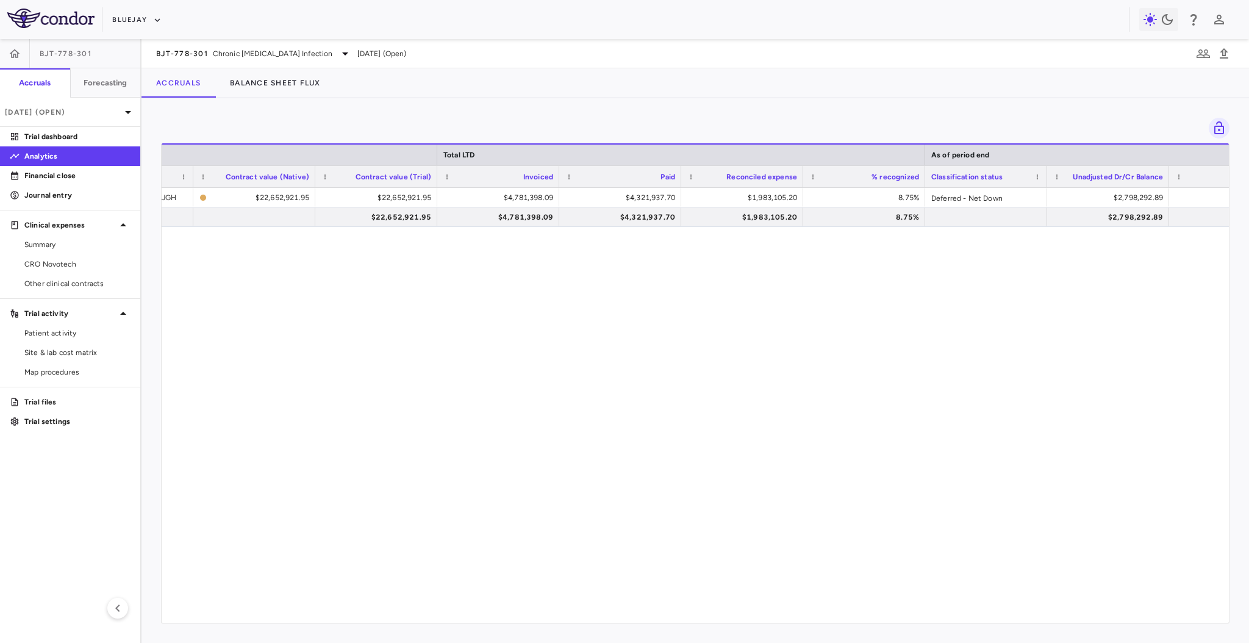
click at [536, 187] on div "Invoiced" at bounding box center [498, 176] width 110 height 21
click at [536, 193] on div "$4,781,398.09" at bounding box center [500, 198] width 105 height 20
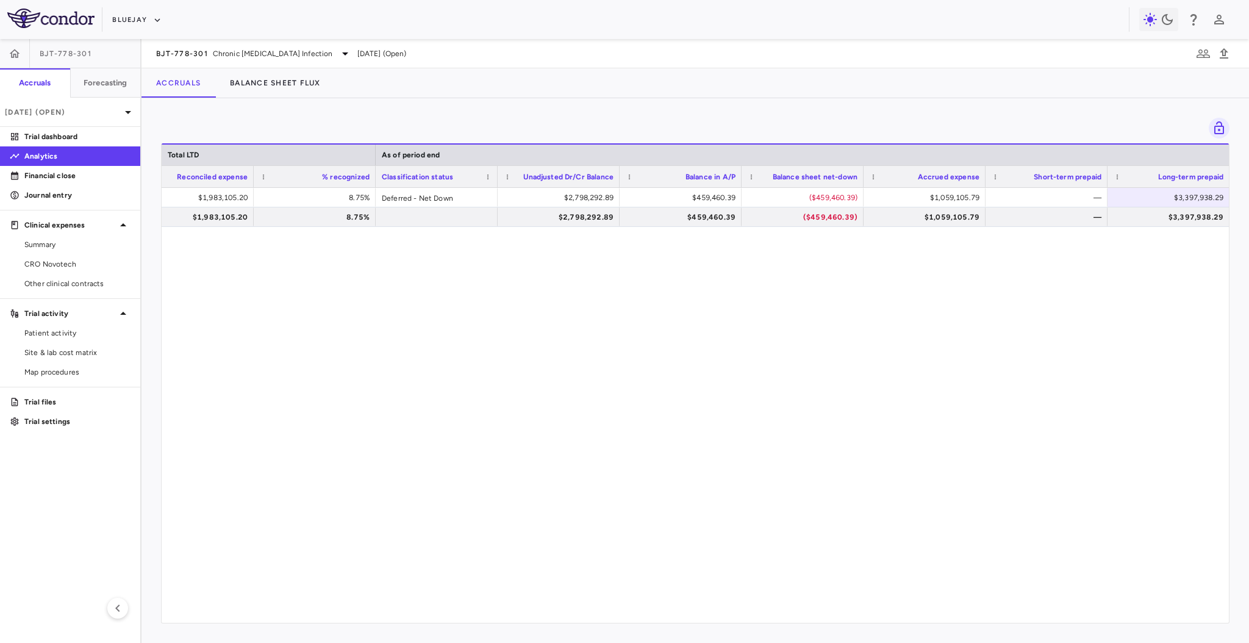
scroll to position [0, 1251]
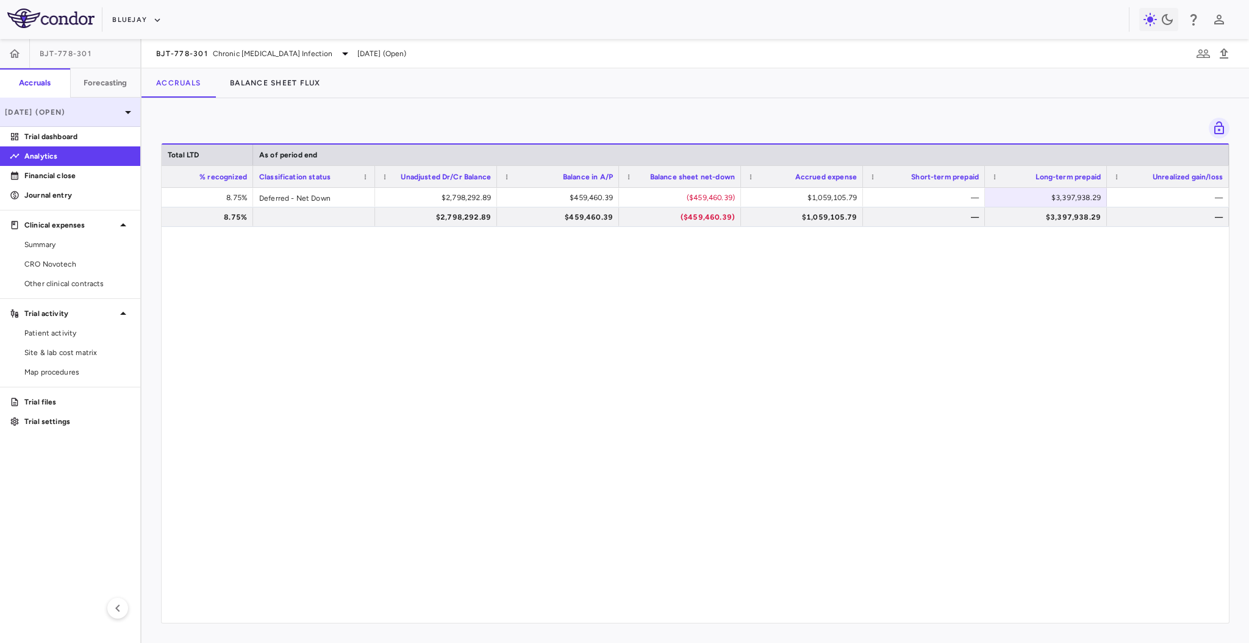
click at [94, 108] on p "[DATE] (Open)" at bounding box center [63, 112] width 116 height 11
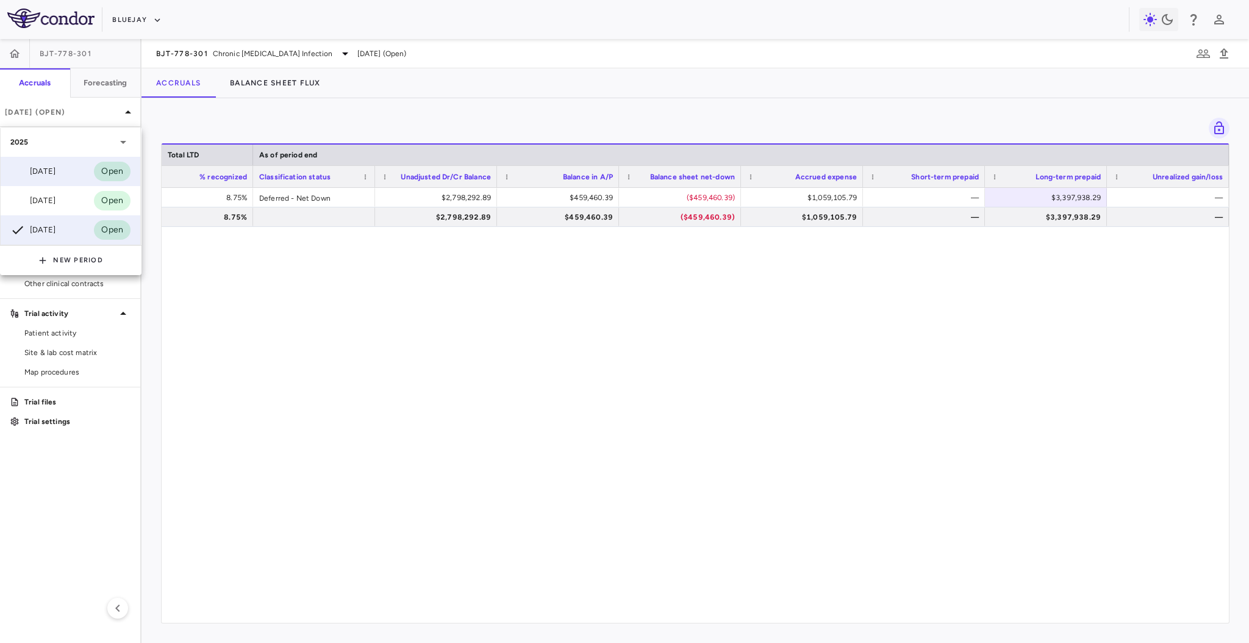
click at [81, 167] on div "[DATE] Open" at bounding box center [71, 171] width 140 height 29
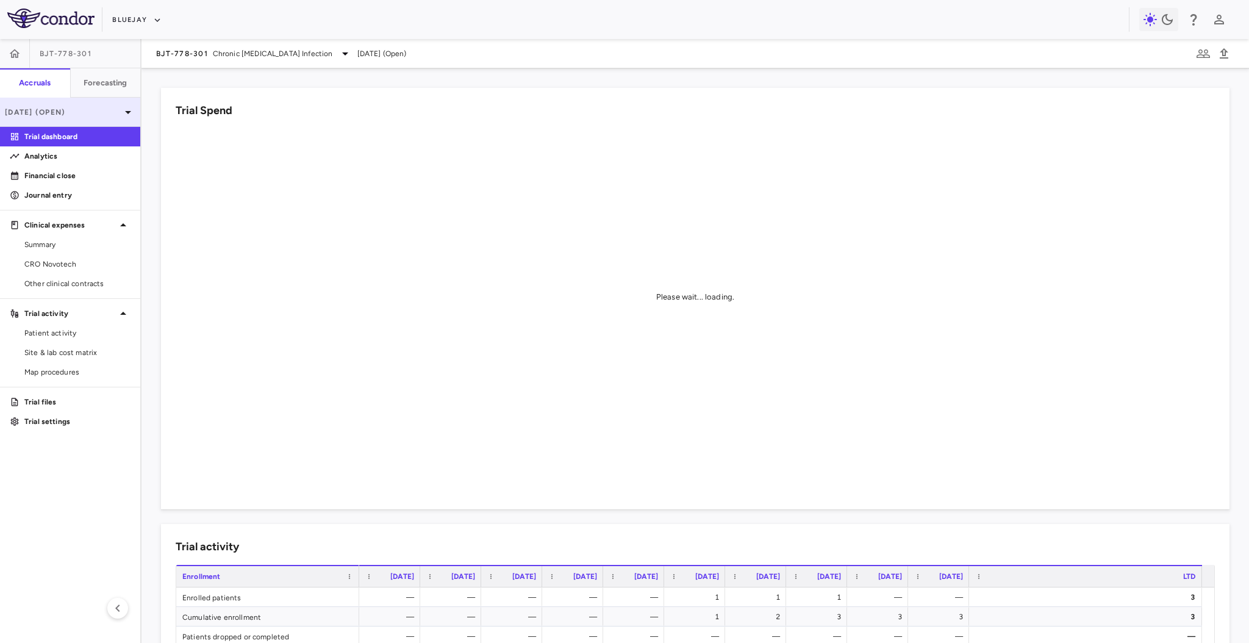
click at [116, 114] on p "[DATE] (Open)" at bounding box center [63, 112] width 116 height 11
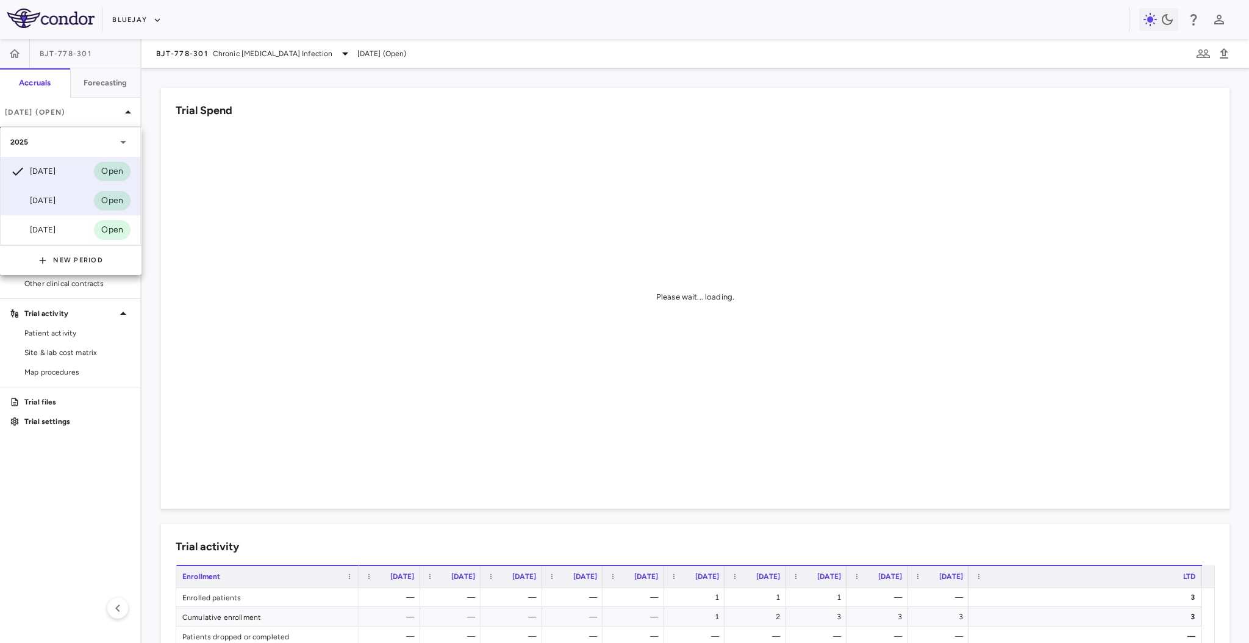
click at [85, 193] on div "[DATE] Open" at bounding box center [71, 200] width 140 height 29
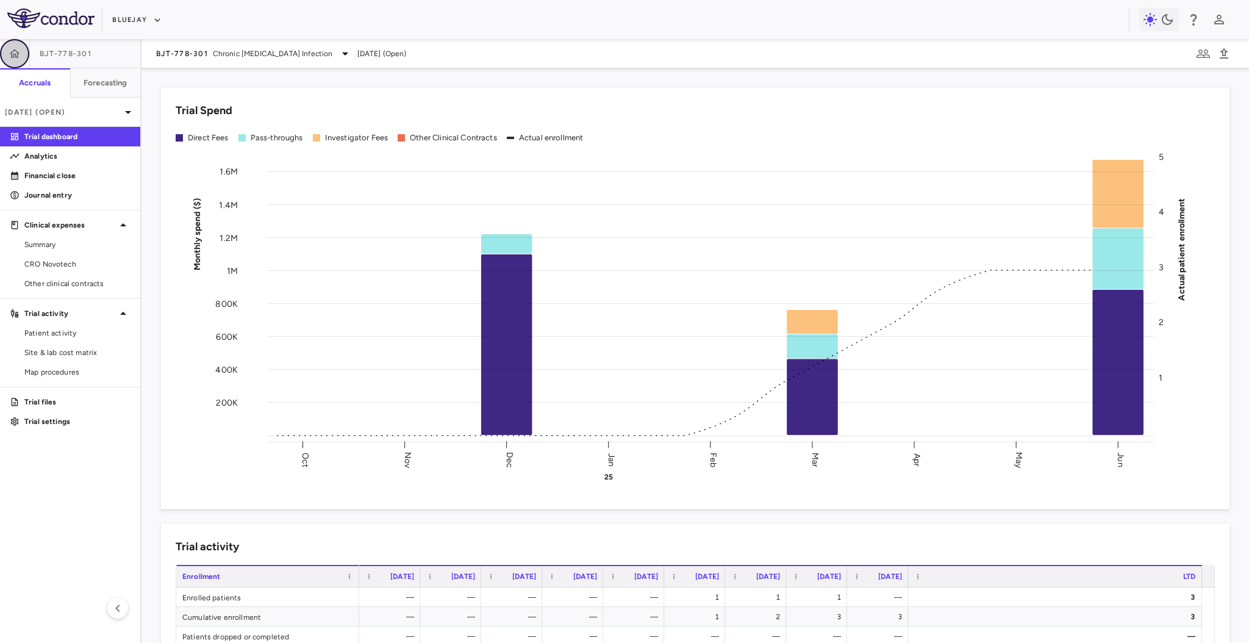
click at [13, 54] on icon "button" at bounding box center [15, 54] width 12 height 12
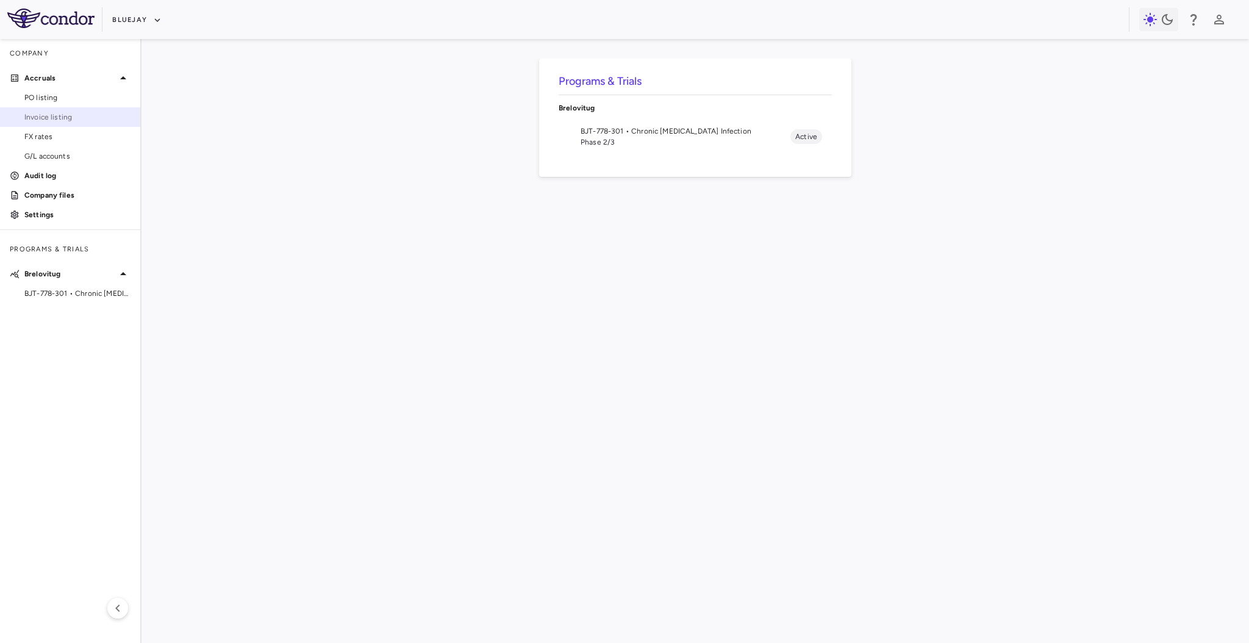
click at [80, 114] on span "Invoice listing" at bounding box center [77, 117] width 106 height 11
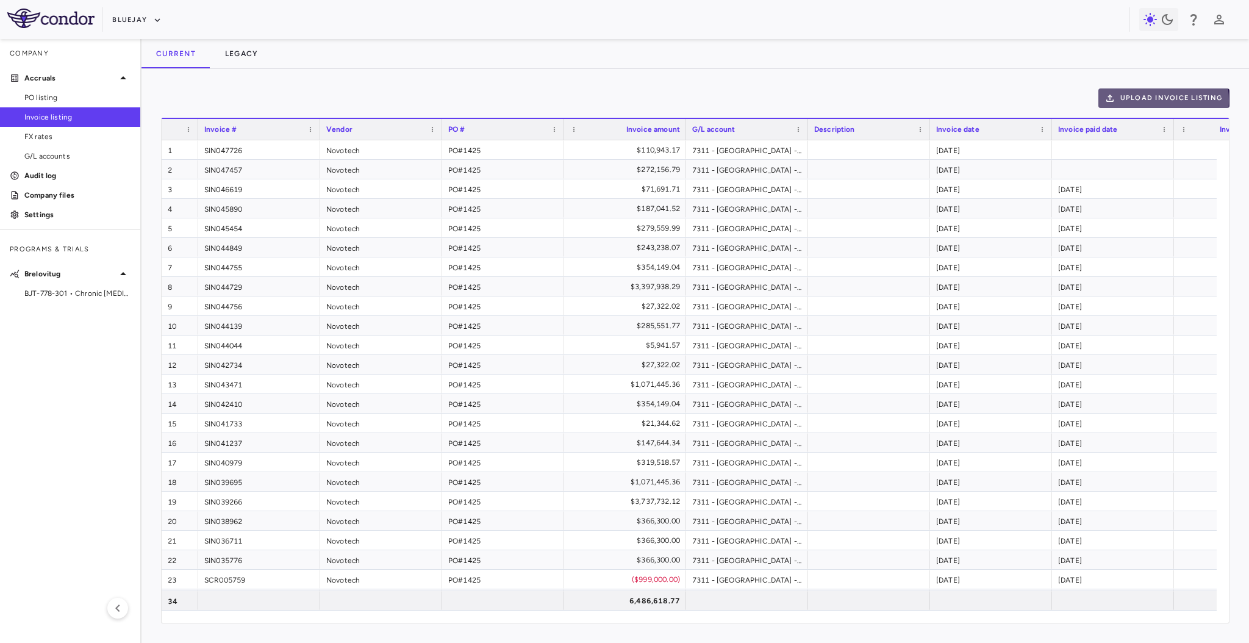
click at [1144, 101] on button "Upload invoice listing" at bounding box center [1165, 98] width 132 height 20
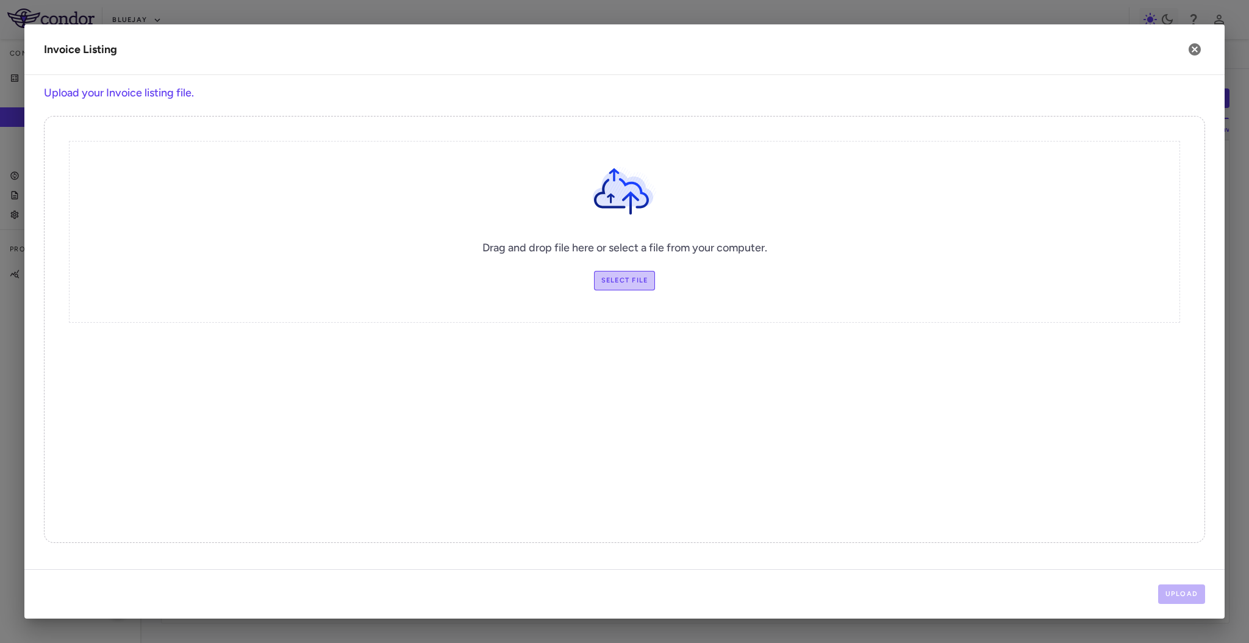
click at [627, 273] on label "Select file" at bounding box center [625, 281] width 62 height 20
click at [0, 0] on input "Select file" at bounding box center [0, 0] width 0 height 0
click at [1196, 598] on button "Upload" at bounding box center [1182, 594] width 48 height 20
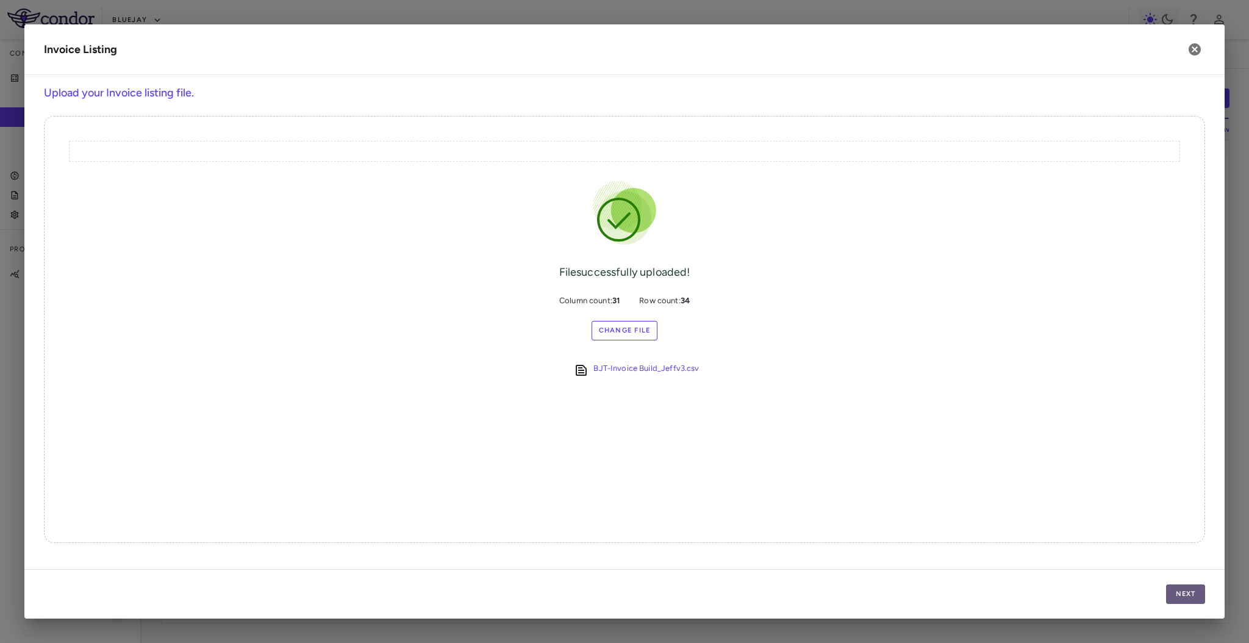
click at [1179, 598] on button "Next" at bounding box center [1185, 594] width 39 height 20
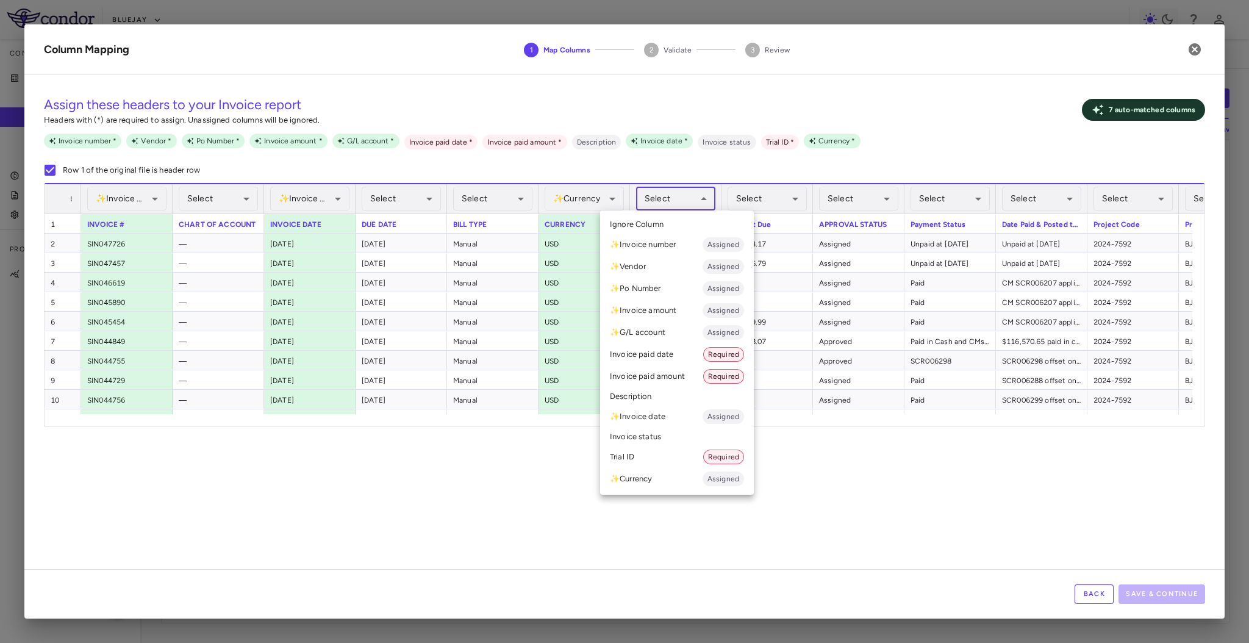
click at [661, 198] on body "Skip to sidebar Skip to main content Bluejay Company Accruals PO listing Invoic…" at bounding box center [624, 321] width 1249 height 643
click at [532, 486] on div at bounding box center [624, 321] width 1249 height 643
click at [681, 192] on body "Skip to sidebar Skip to main content Bluejay Company Accruals PO listing Invoic…" at bounding box center [624, 321] width 1249 height 643
click at [681, 308] on li "✨ Invoice amount Assigned" at bounding box center [677, 311] width 154 height 22
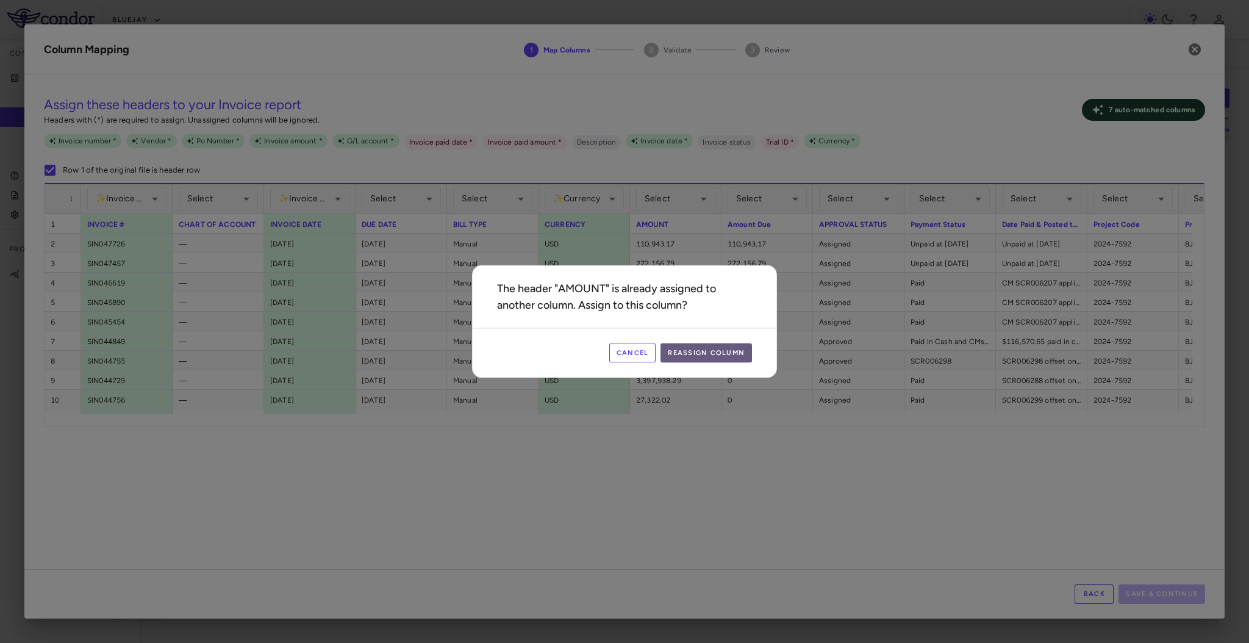
click at [686, 348] on button "Reassign Column" at bounding box center [707, 353] width 92 height 20
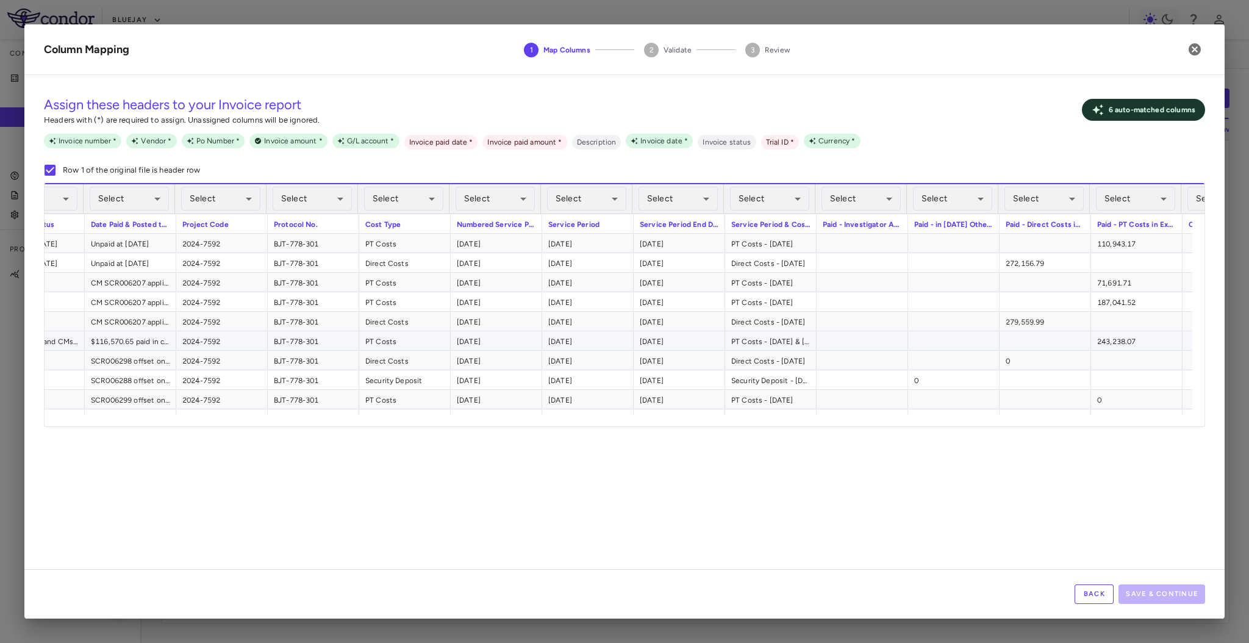
scroll to position [0, 911]
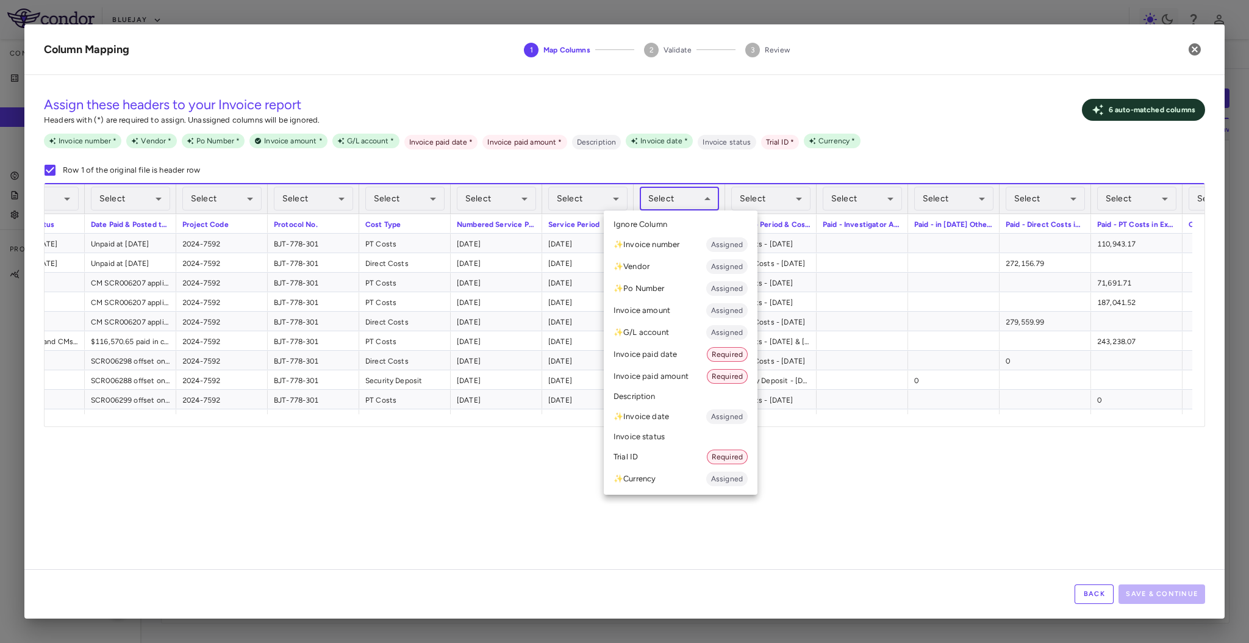
click at [688, 204] on body "Skip to sidebar Skip to main content Bluejay Company Accruals PO listing Invoic…" at bounding box center [624, 321] width 1249 height 643
click at [666, 413] on li "✨ Invoice date Assigned" at bounding box center [681, 417] width 154 height 22
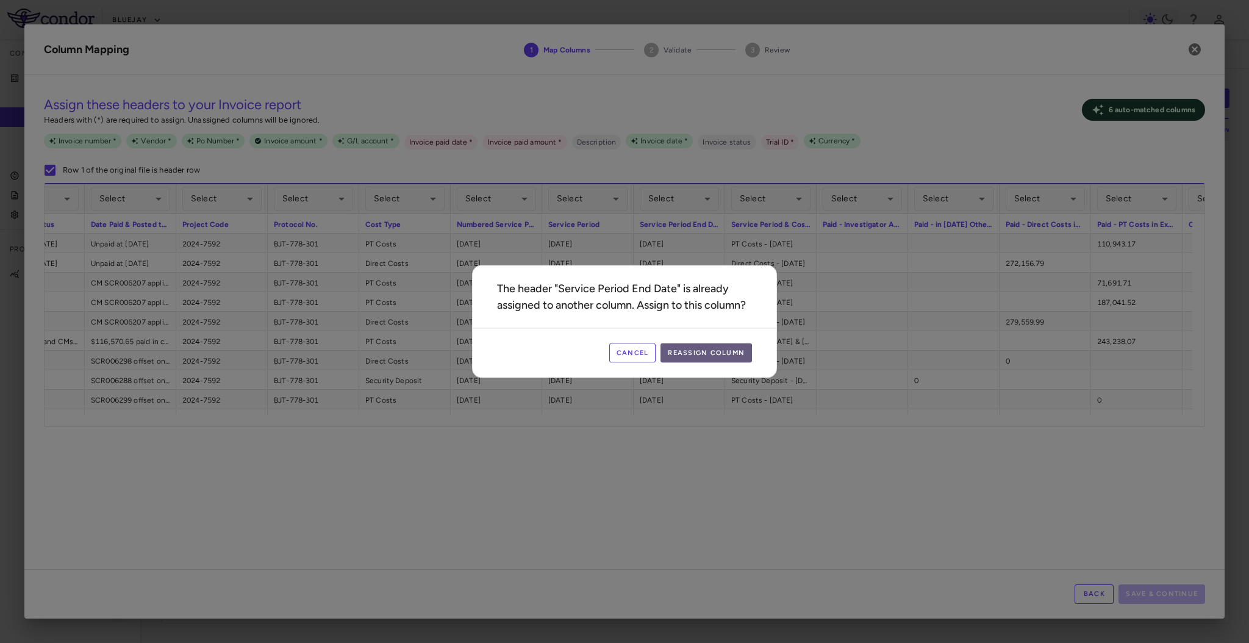
click at [696, 355] on button "Reassign Column" at bounding box center [707, 353] width 92 height 20
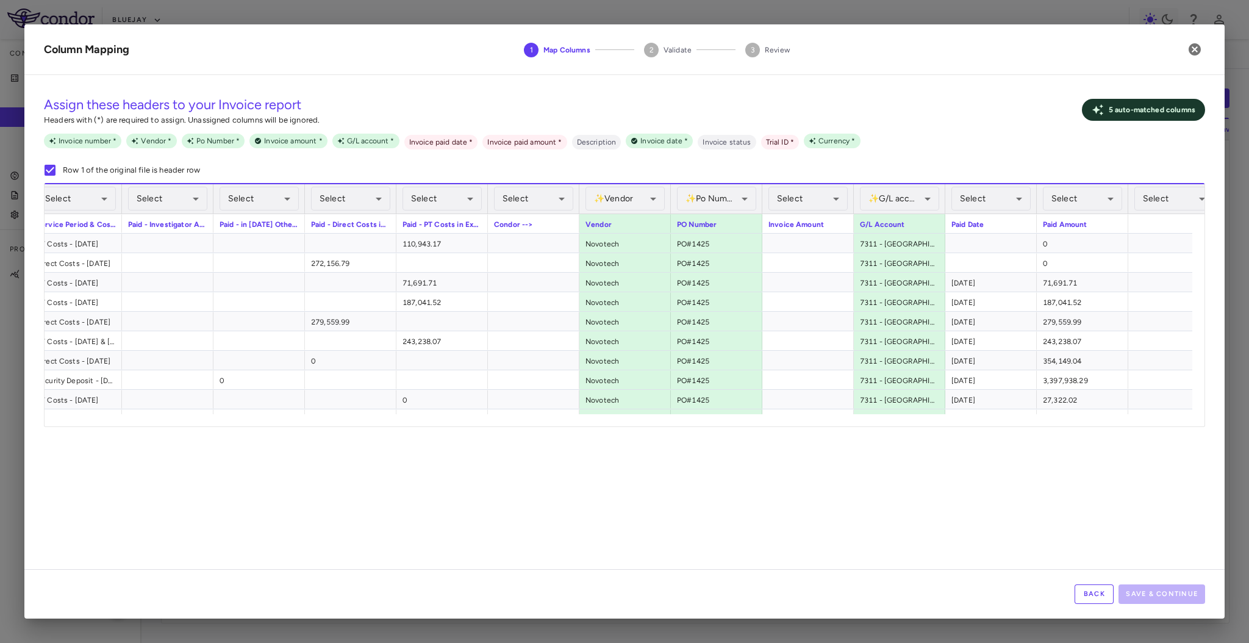
scroll to position [0, 1725]
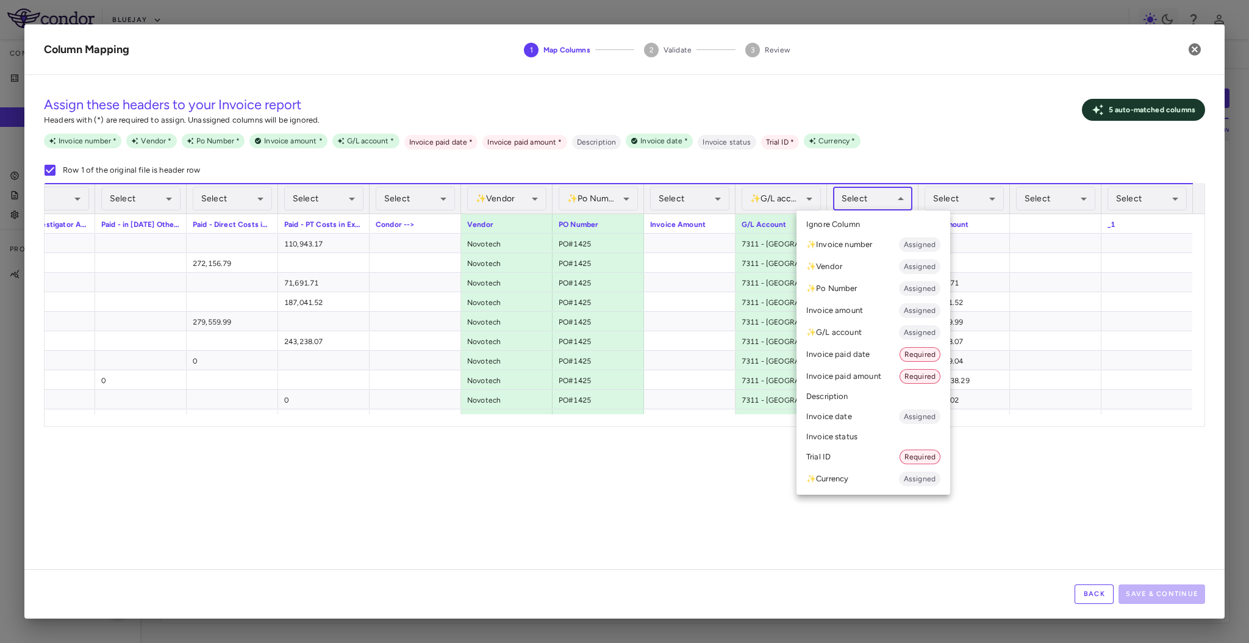
click at [900, 209] on body "Skip to sidebar Skip to main content Bluejay Company Accruals PO listing Invoic…" at bounding box center [624, 321] width 1249 height 643
click at [874, 348] on li "Invoice paid date Required" at bounding box center [874, 354] width 154 height 22
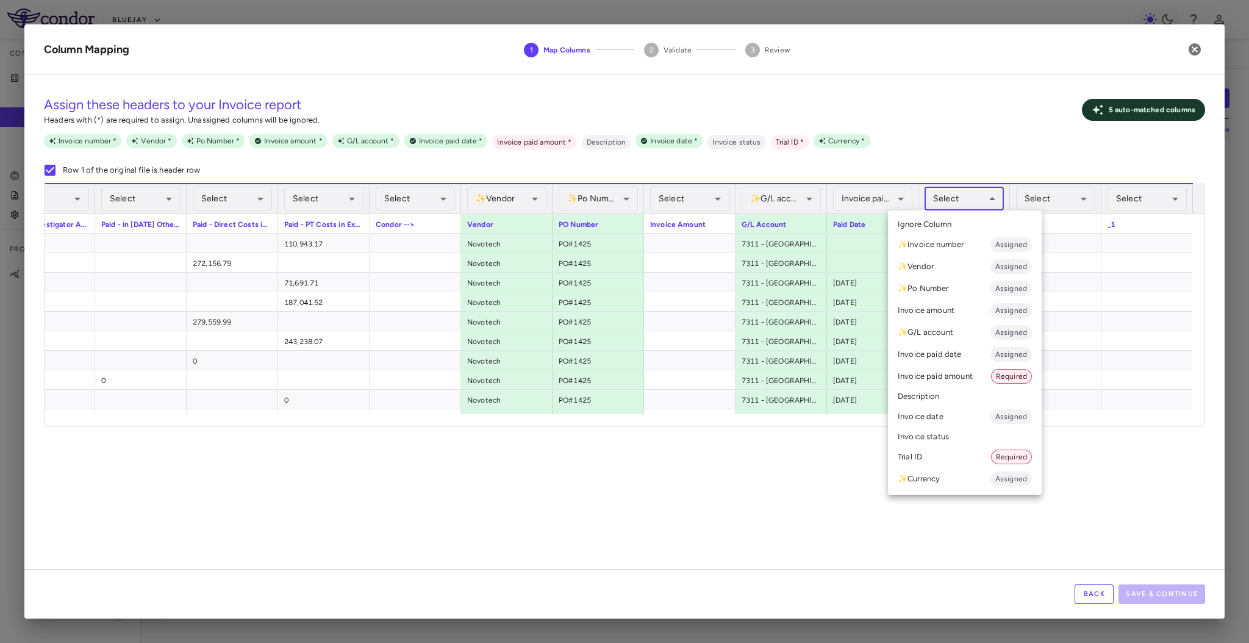
click at [958, 194] on body "Skip to sidebar Skip to main content Bluejay Company Accruals PO listing Invoic…" at bounding box center [624, 321] width 1249 height 643
click at [946, 375] on li "Invoice paid amount Required" at bounding box center [965, 376] width 154 height 22
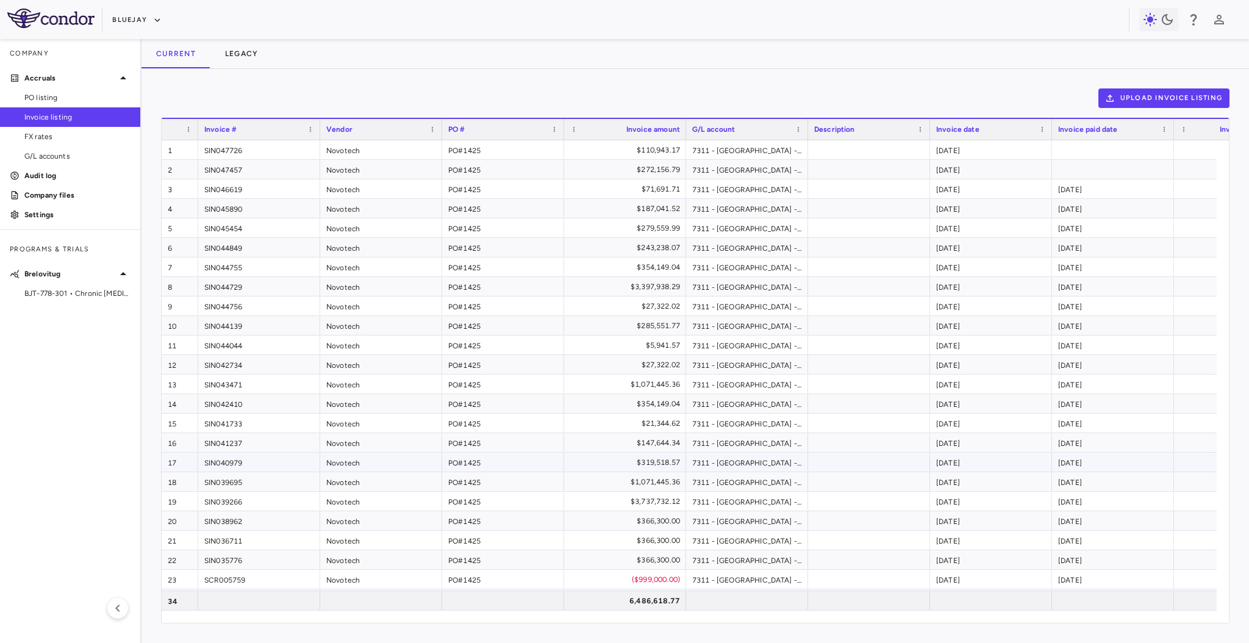
scroll to position [1, 0]
click at [1119, 102] on button "Upload invoice listing" at bounding box center [1165, 98] width 132 height 20
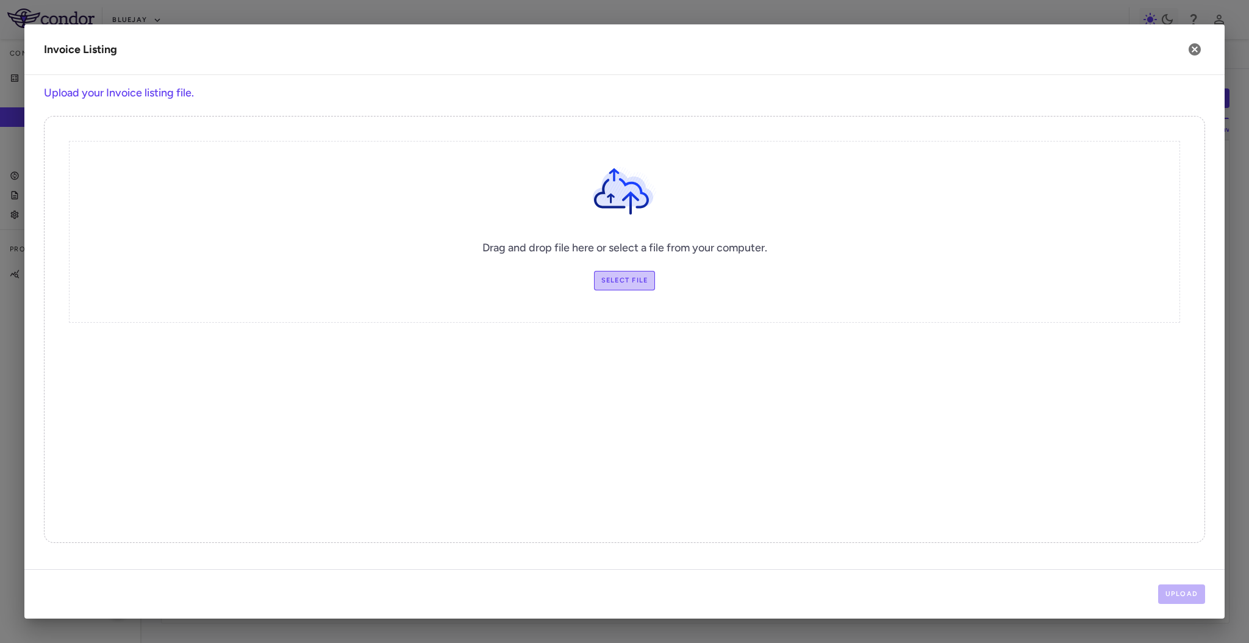
click at [633, 271] on label "Select file" at bounding box center [625, 281] width 62 height 20
click at [0, 0] on input "Select file" at bounding box center [0, 0] width 0 height 0
click at [1180, 586] on button "Upload" at bounding box center [1182, 594] width 48 height 20
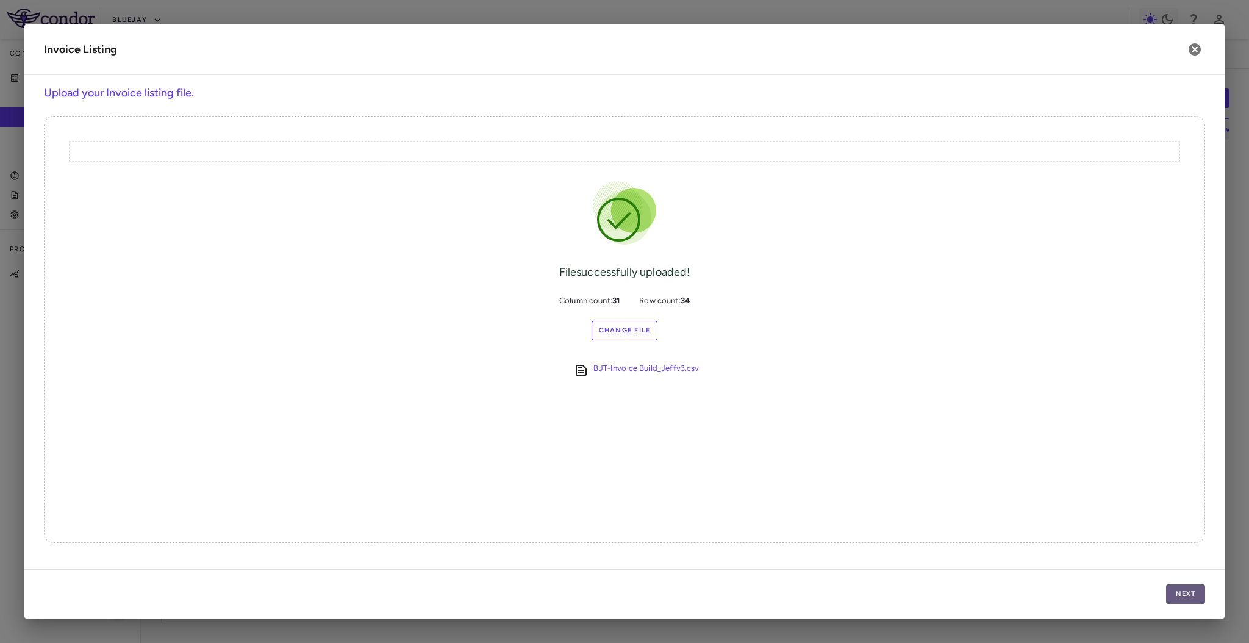
click at [1180, 589] on button "Next" at bounding box center [1185, 594] width 39 height 20
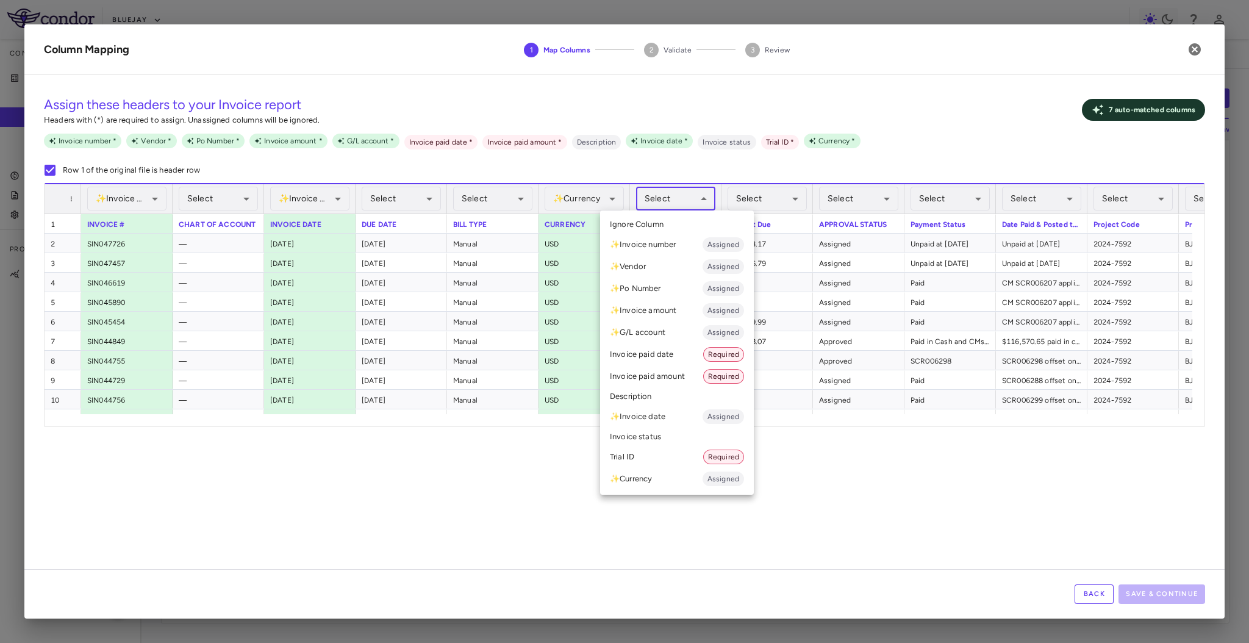
click at [637, 196] on body "Skip to sidebar Skip to main content Bluejay Company Accruals PO listing Invoic…" at bounding box center [624, 321] width 1249 height 643
click at [659, 304] on li "✨ Invoice amount Assigned" at bounding box center [677, 311] width 154 height 22
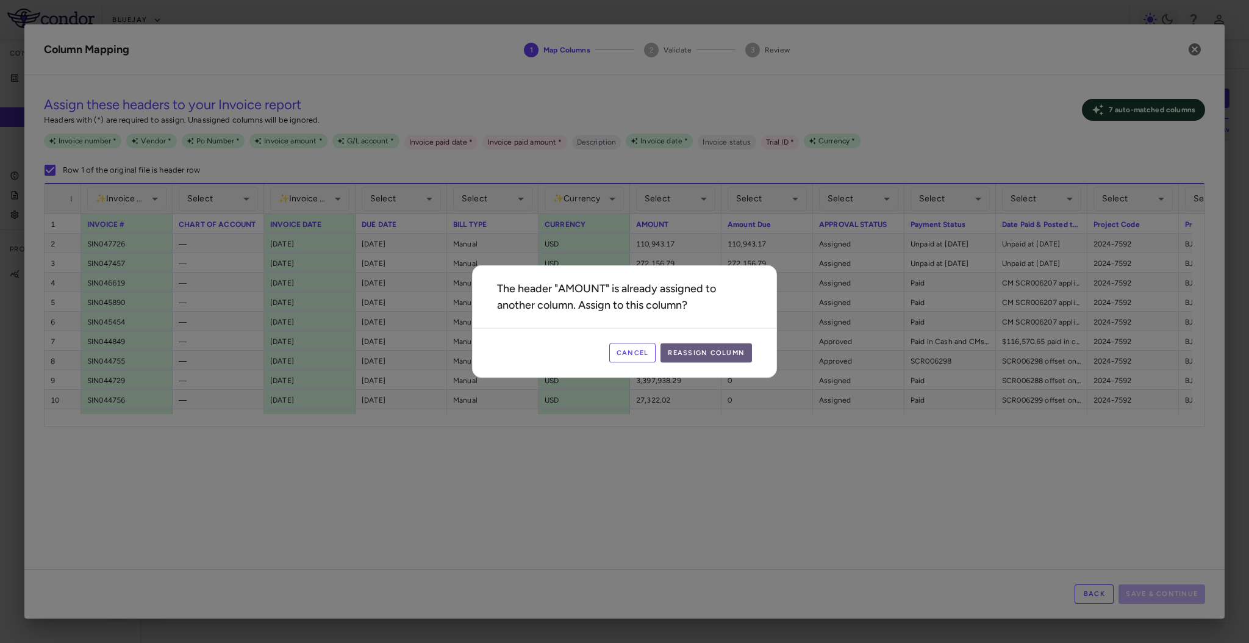
click at [700, 357] on button "Reassign Column" at bounding box center [707, 353] width 92 height 20
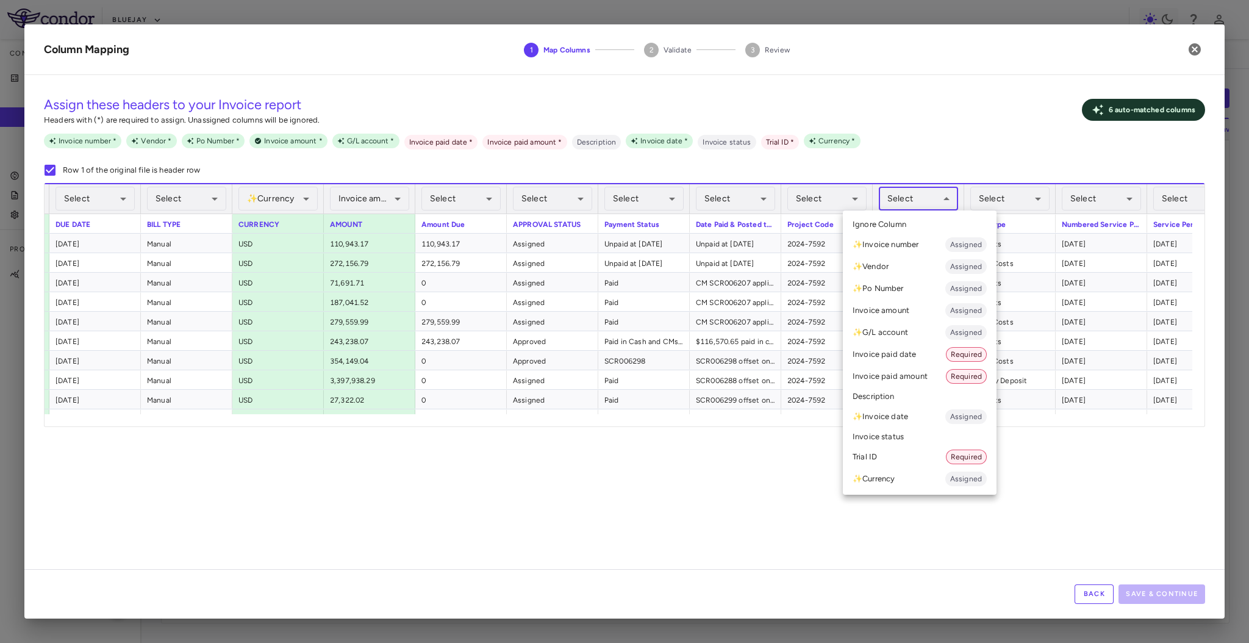
click at [914, 190] on body "Skip to sidebar Skip to main content Bluejay Company Accruals PO listing Invoic…" at bounding box center [624, 321] width 1249 height 643
click at [889, 458] on li "Trial ID Required" at bounding box center [920, 457] width 154 height 22
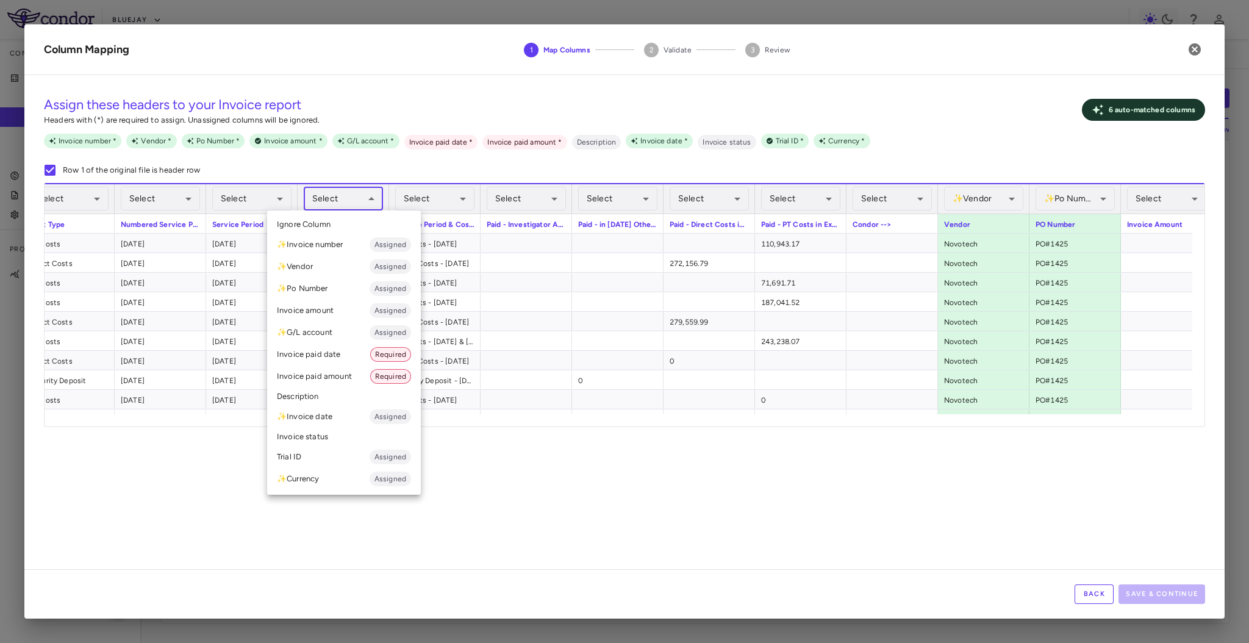
click at [362, 200] on body "Skip to sidebar Skip to main content Bluejay Company Accruals PO listing Invoic…" at bounding box center [624, 321] width 1249 height 643
click at [336, 418] on li "✨ Invoice date Assigned" at bounding box center [344, 417] width 154 height 22
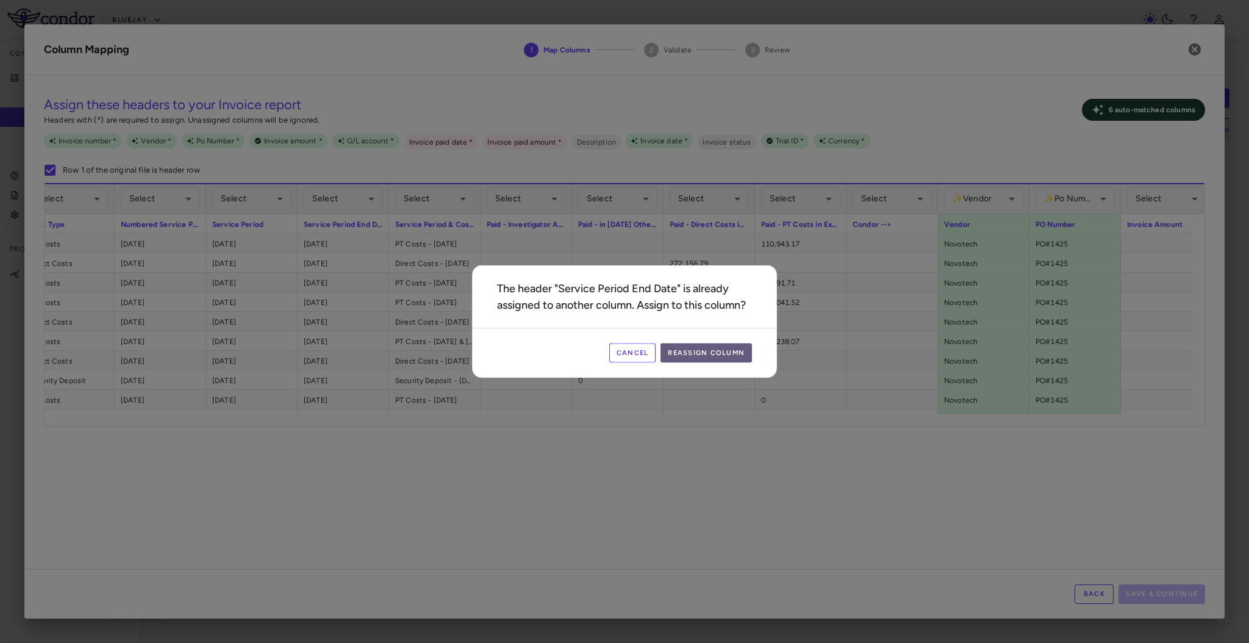
click at [713, 357] on button "Reassign Column" at bounding box center [707, 353] width 92 height 20
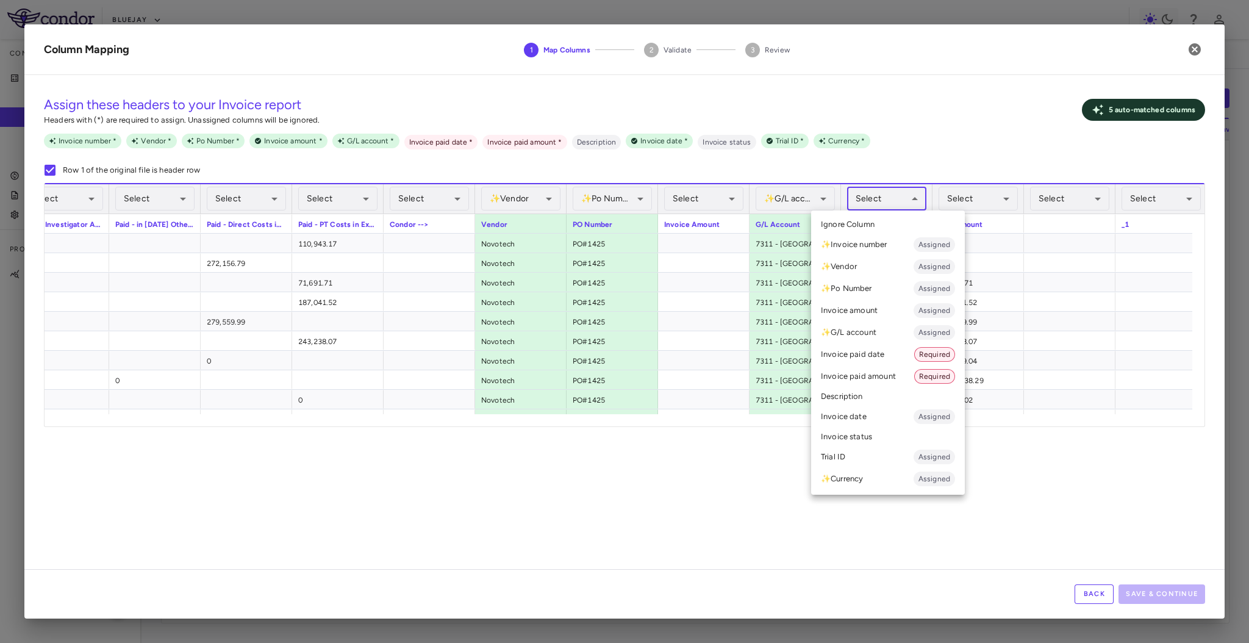
click at [888, 199] on body "Skip to sidebar Skip to main content Bluejay Company Accruals PO listing Invoic…" at bounding box center [624, 321] width 1249 height 643
click at [875, 353] on li "Invoice paid date Required" at bounding box center [888, 354] width 154 height 22
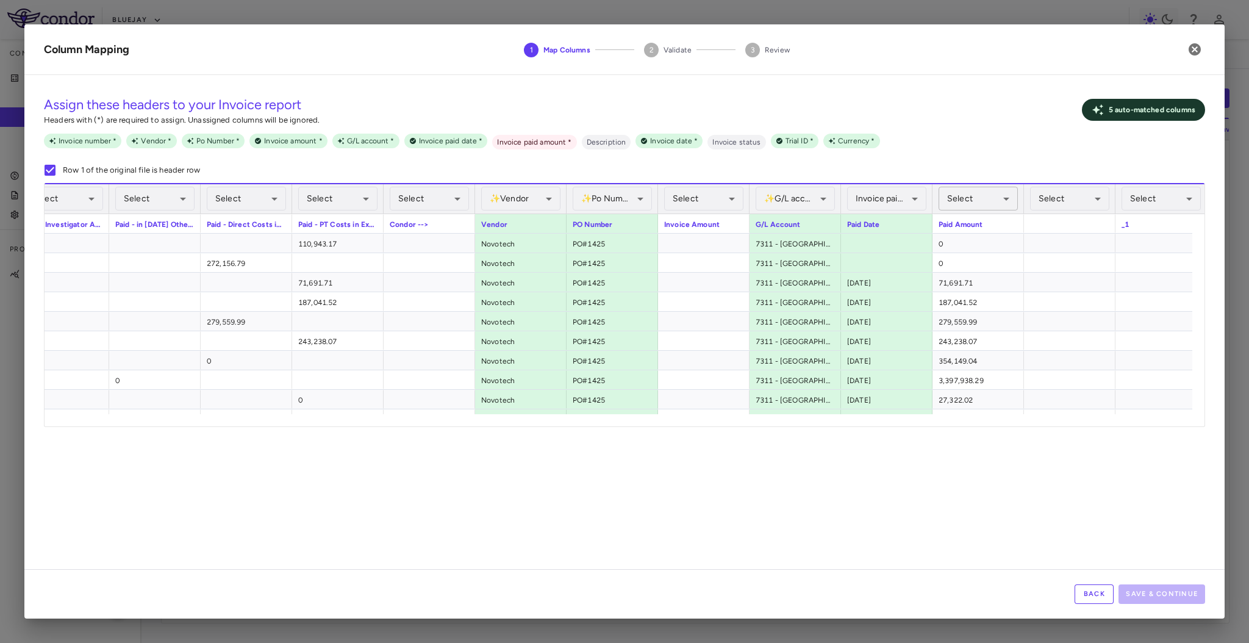
click at [982, 198] on body "Skip to sidebar Skip to main content Bluejay Company Accruals PO listing Invoic…" at bounding box center [624, 321] width 1249 height 643
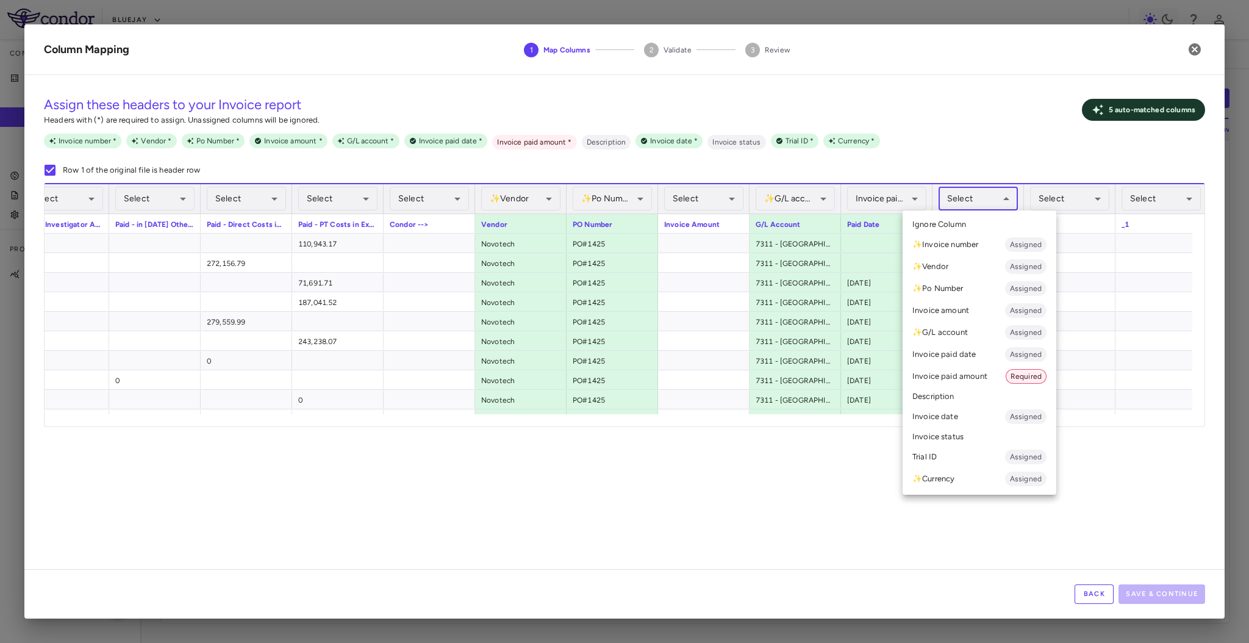
click at [963, 373] on li "Invoice paid amount Required" at bounding box center [980, 376] width 154 height 22
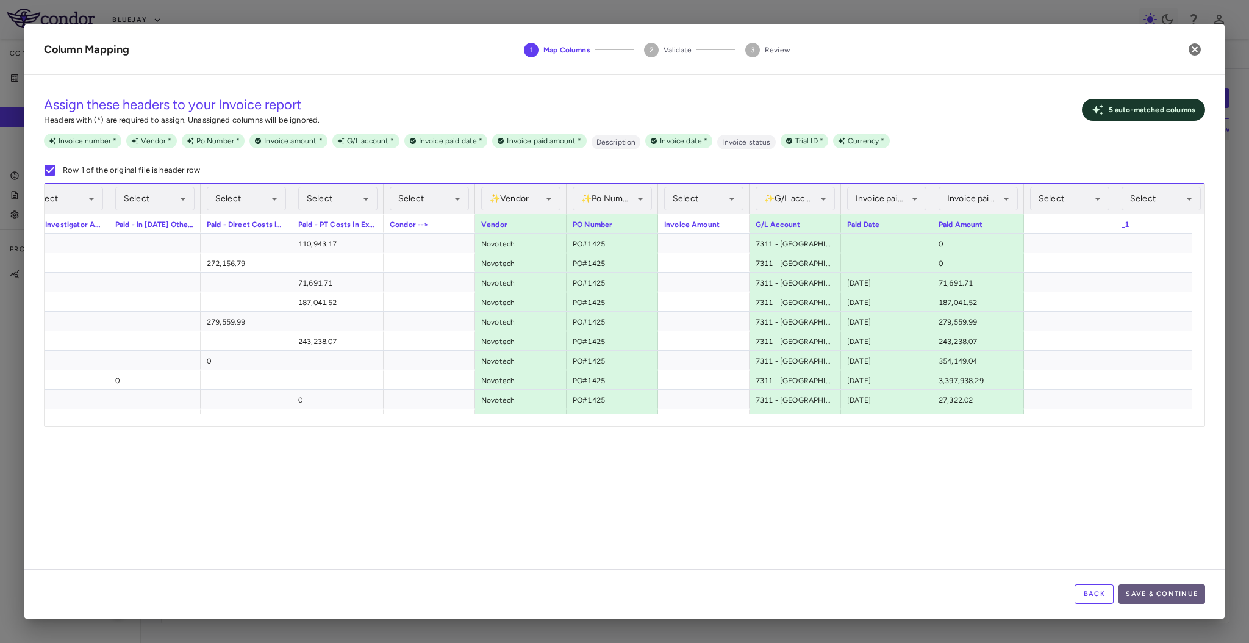
click at [1141, 585] on button "Save & Continue" at bounding box center [1162, 594] width 87 height 20
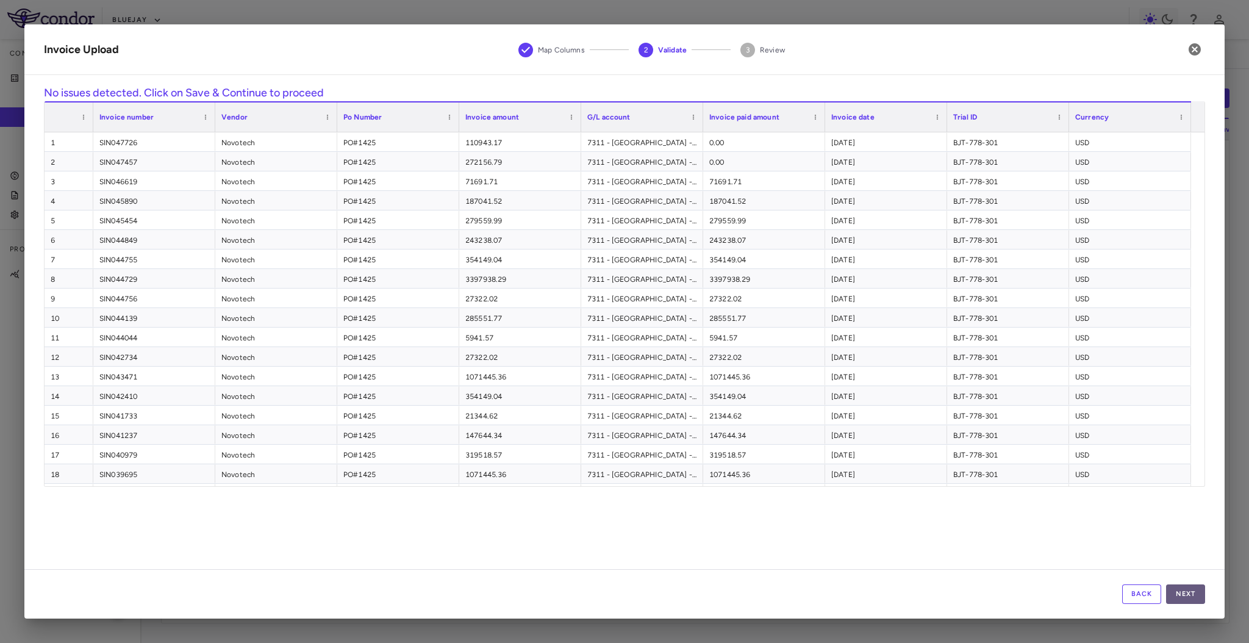
click at [1183, 595] on button "Next" at bounding box center [1185, 594] width 39 height 20
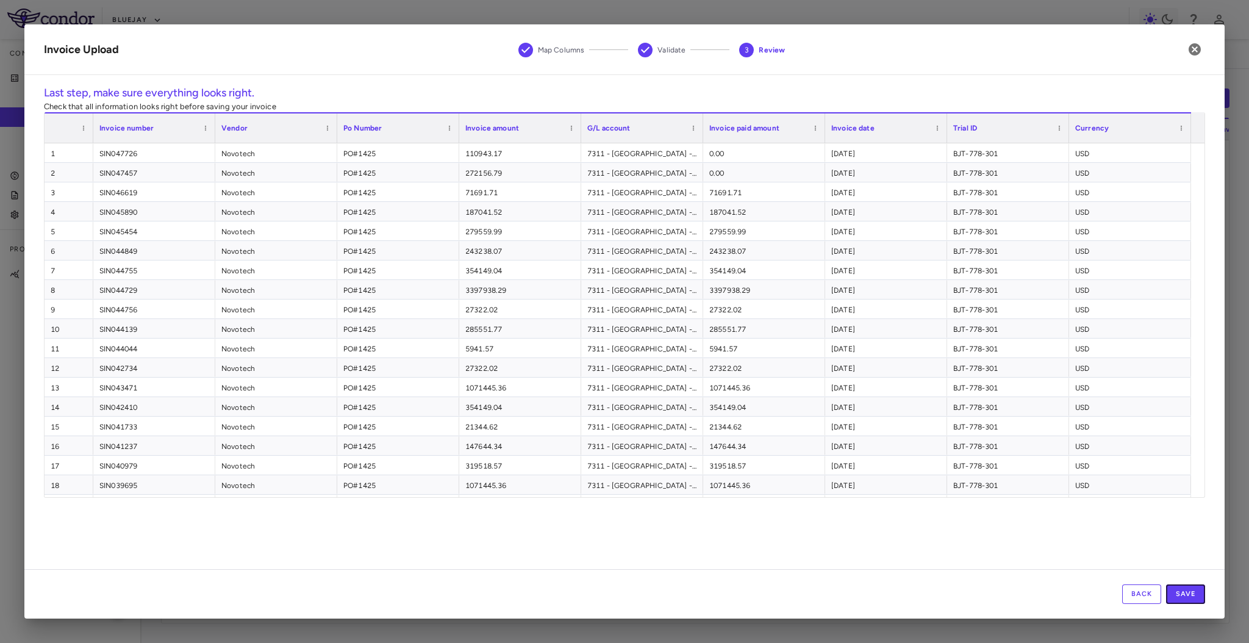
click at [1183, 595] on button "Save" at bounding box center [1185, 594] width 39 height 20
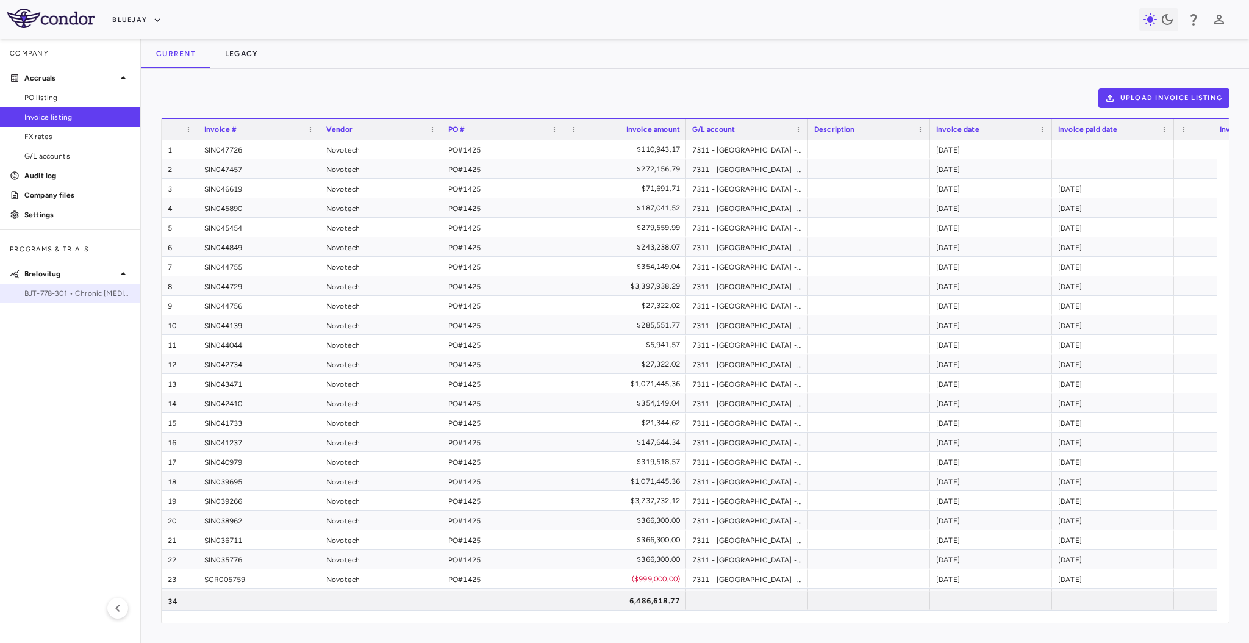
click at [94, 289] on span "BJT-778-301 • Chronic [MEDICAL_DATA] Infection" at bounding box center [77, 293] width 106 height 11
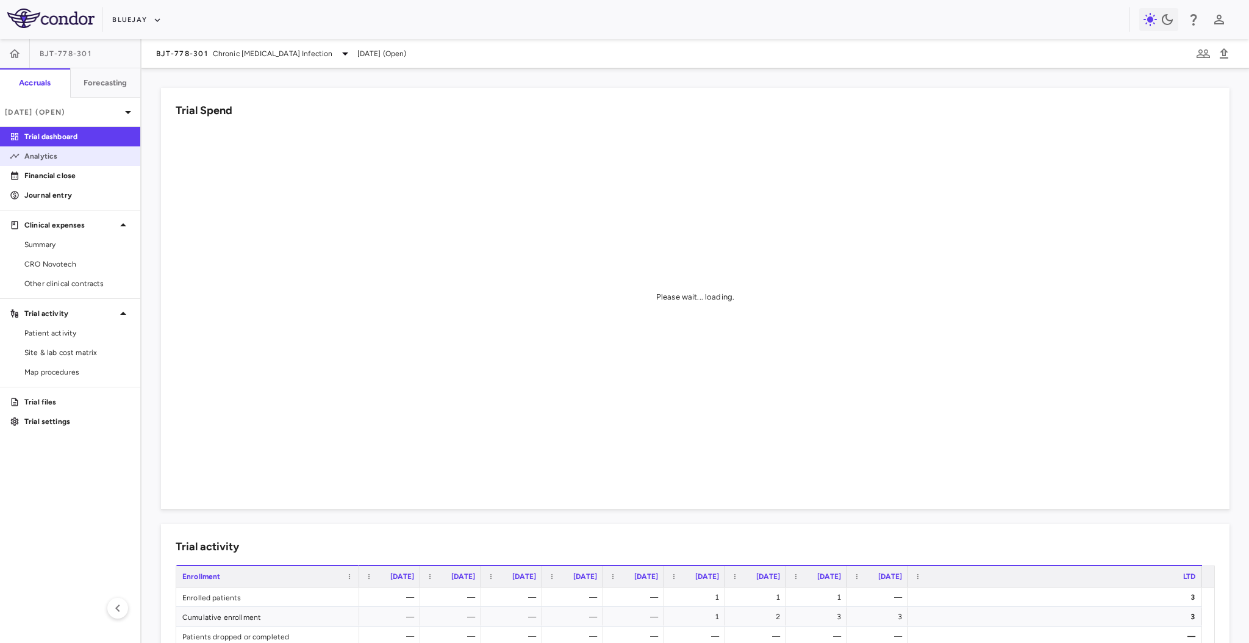
click at [70, 164] on link "Analytics" at bounding box center [70, 156] width 140 height 18
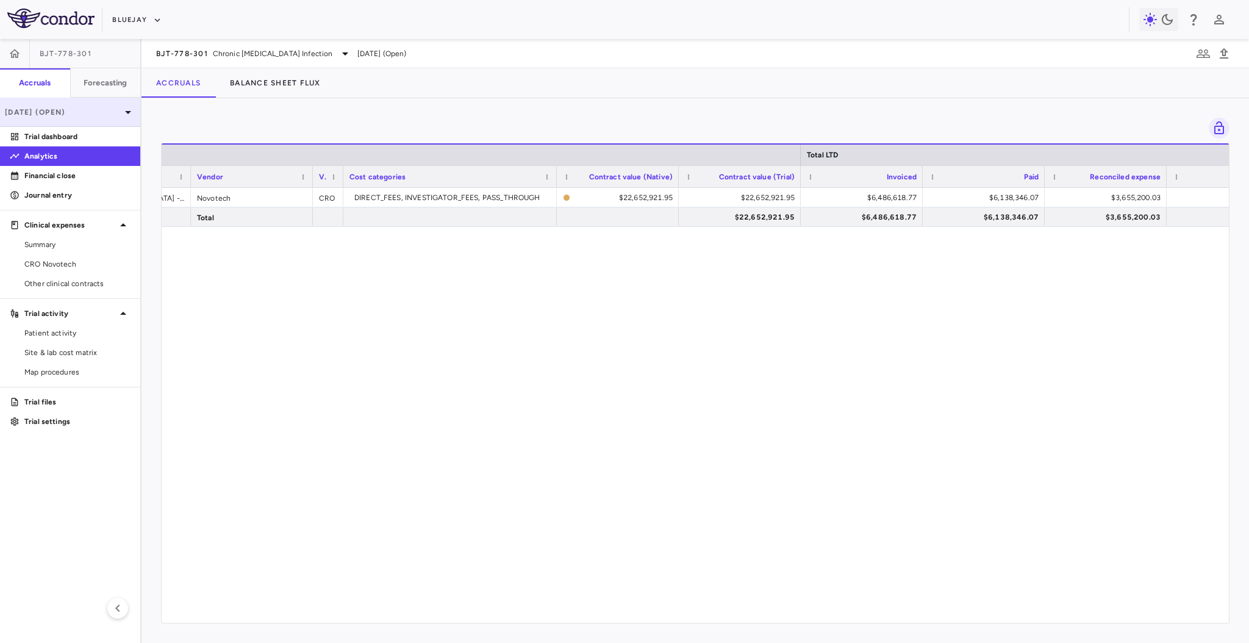
click at [115, 115] on p "[DATE] (Open)" at bounding box center [63, 112] width 116 height 11
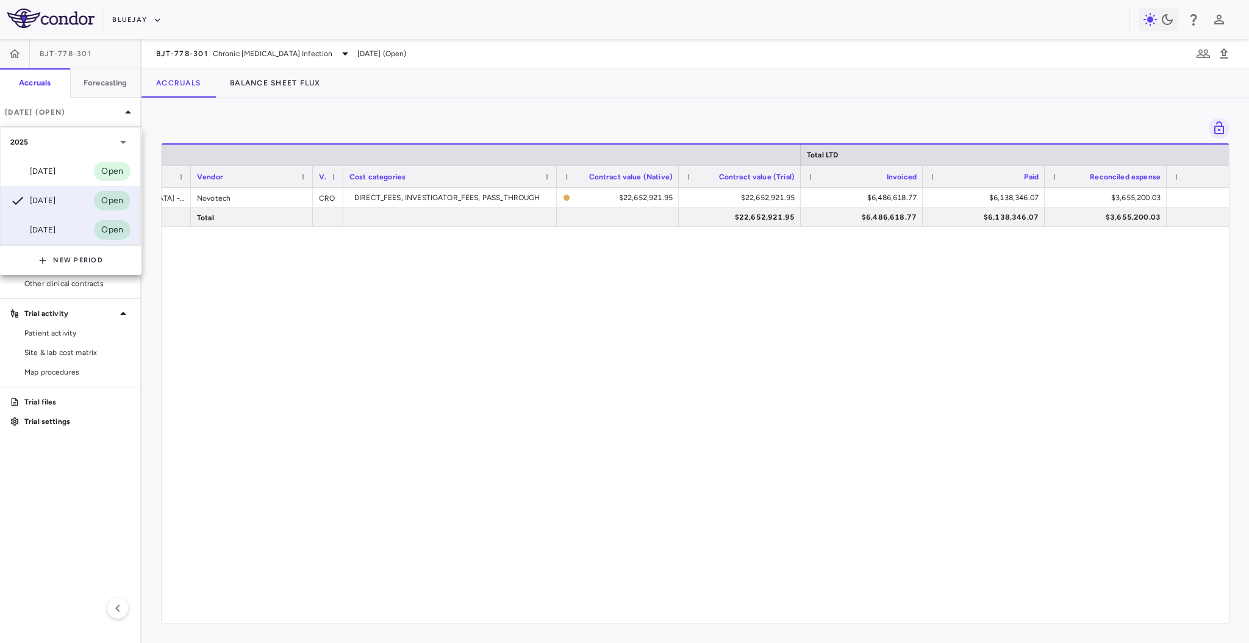
click at [56, 232] on div "[DATE]" at bounding box center [32, 230] width 45 height 15
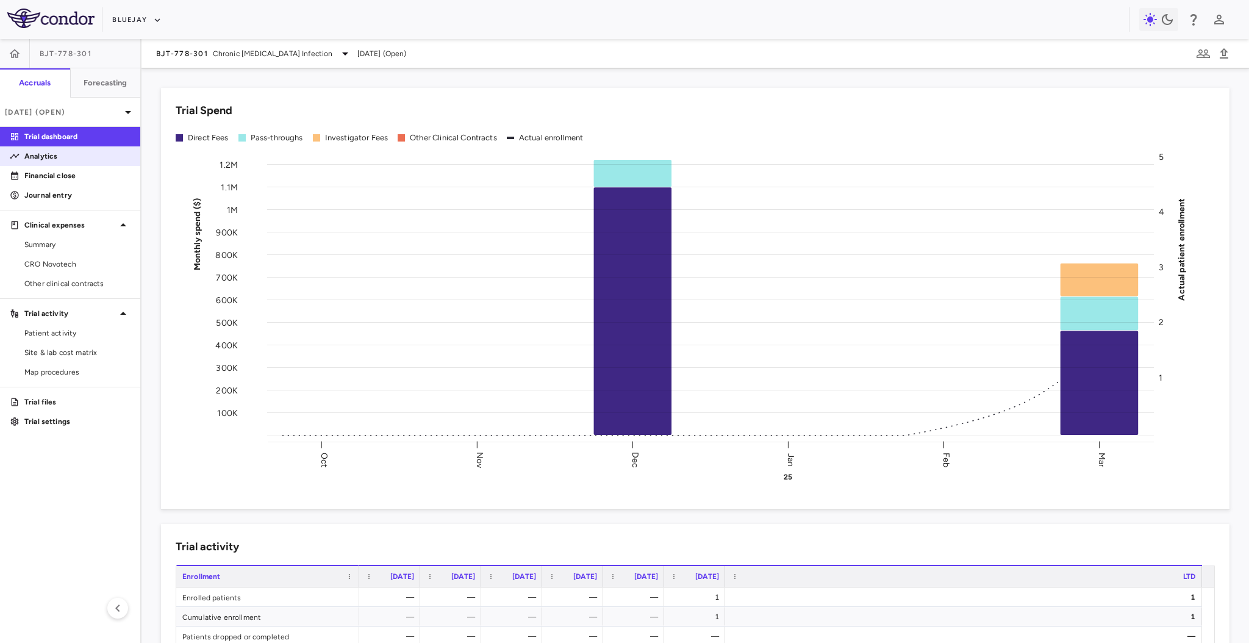
click at [57, 160] on p "Analytics" at bounding box center [77, 156] width 106 height 11
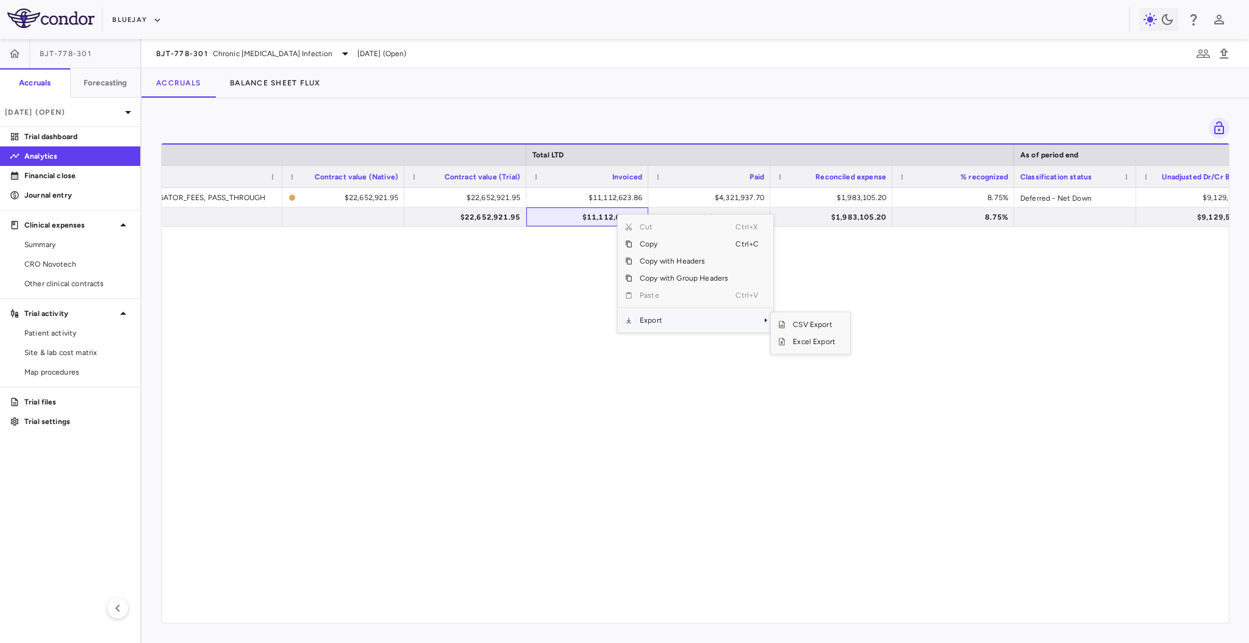
click at [664, 317] on span "Export" at bounding box center [684, 320] width 103 height 17
click at [794, 340] on span "Excel Export" at bounding box center [814, 341] width 57 height 17
